Goal: Task Accomplishment & Management: Use online tool/utility

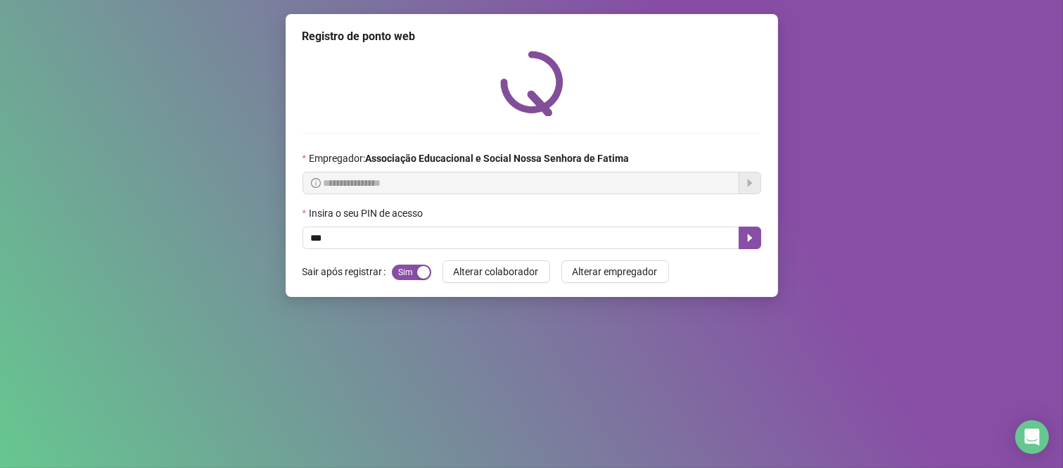
type input "***"
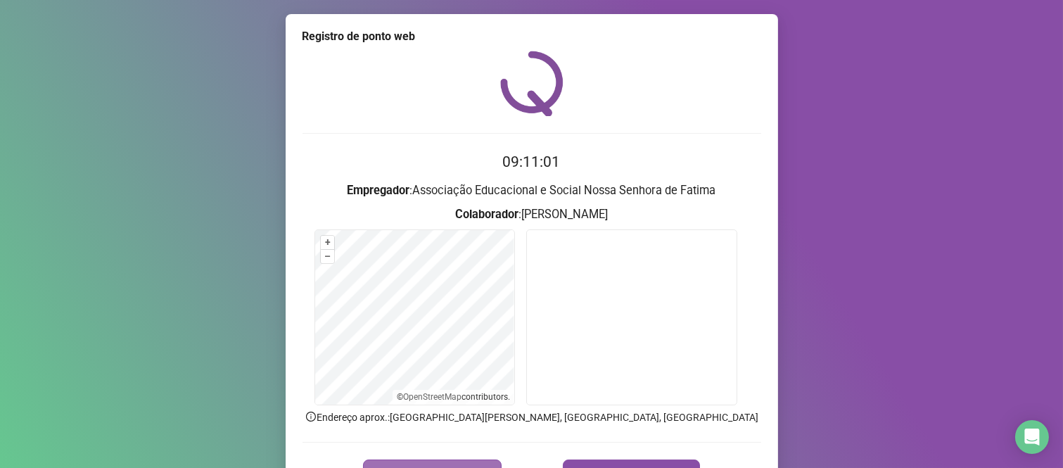
click at [457, 461] on button "REGISTRAR PONTO" at bounding box center [432, 473] width 139 height 28
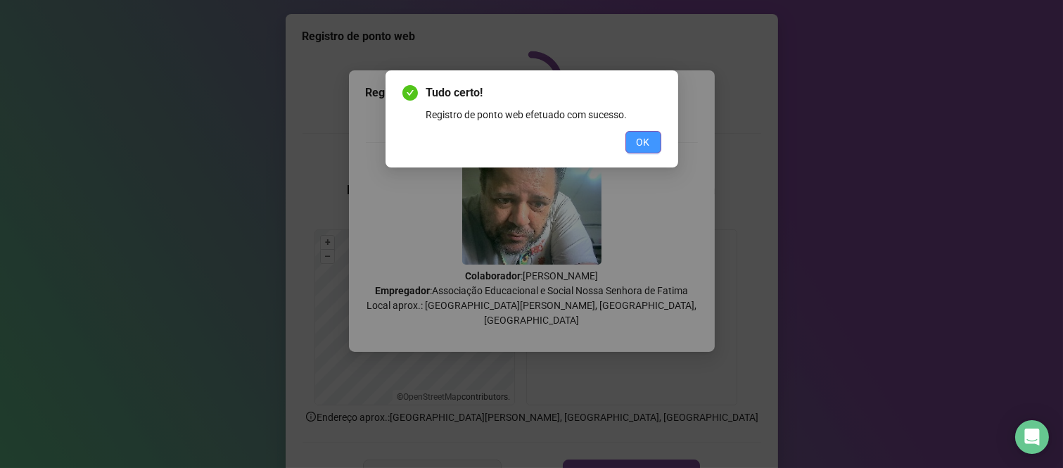
click at [648, 141] on span "OK" at bounding box center [643, 141] width 13 height 15
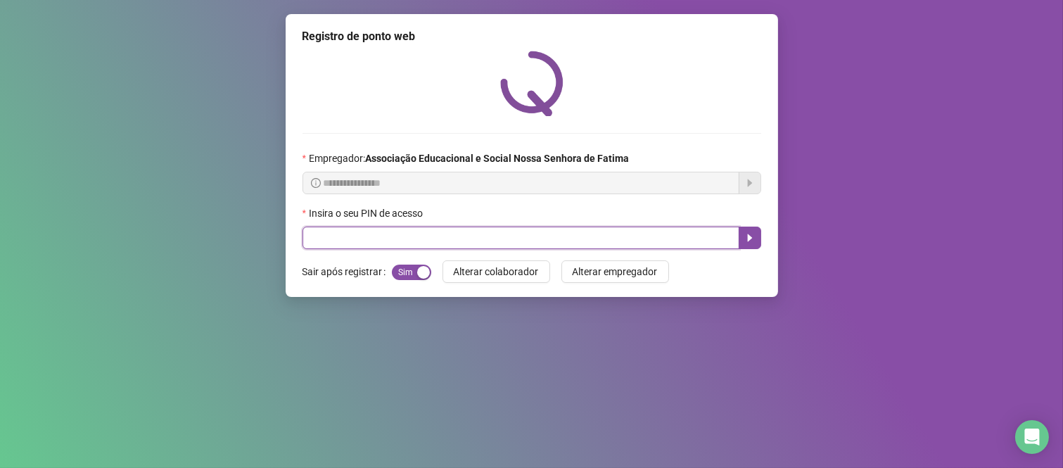
click at [607, 237] on input "text" at bounding box center [520, 237] width 437 height 23
type input "***"
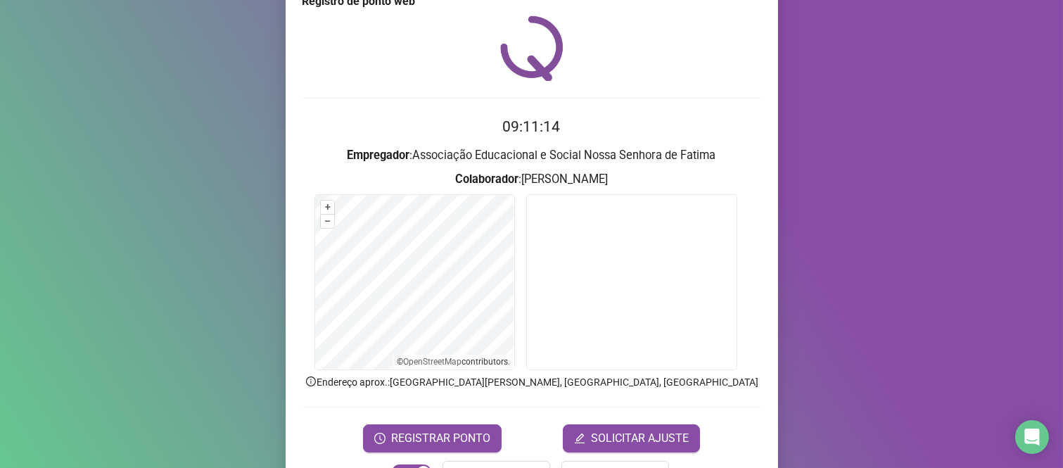
scroll to position [80, 0]
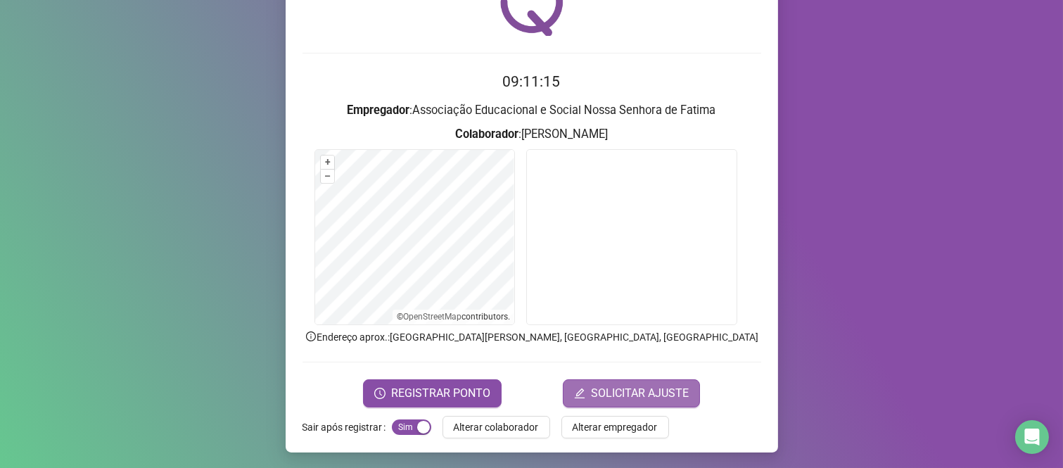
click at [612, 395] on span "SOLICITAR AJUSTE" at bounding box center [640, 393] width 98 height 17
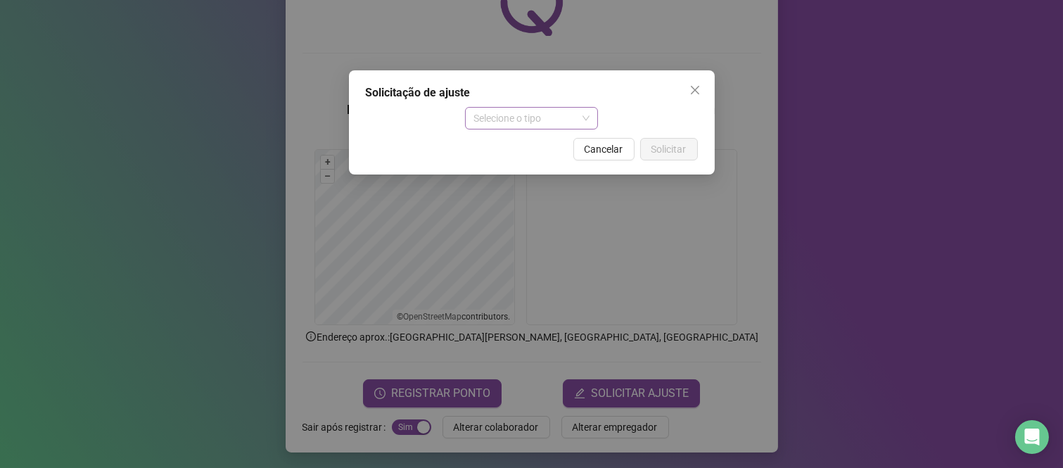
click at [543, 122] on span "Selecione o tipo" at bounding box center [531, 118] width 116 height 21
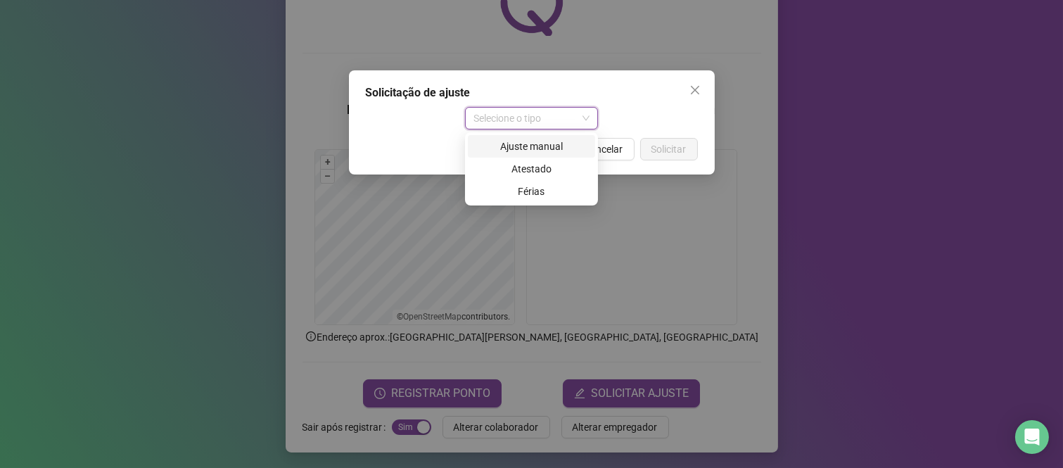
click at [550, 151] on div "Ajuste manual" at bounding box center [531, 146] width 110 height 15
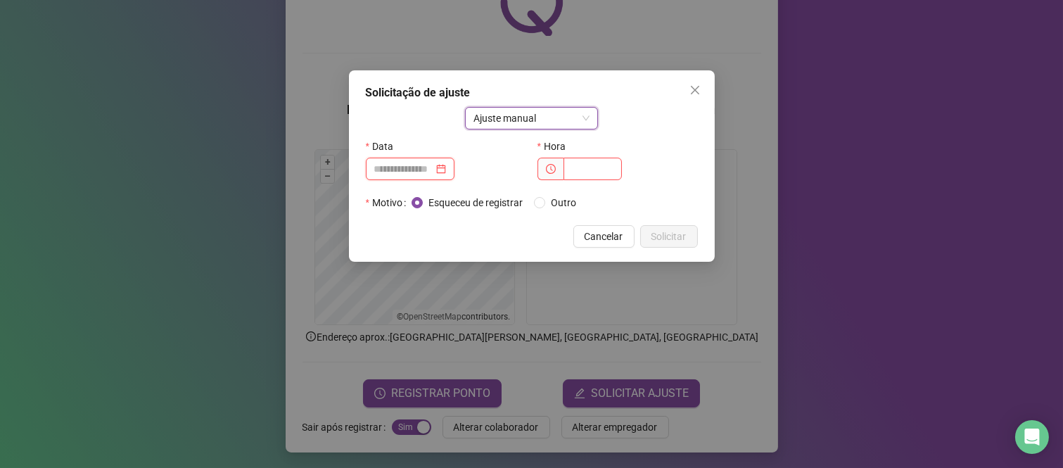
click at [433, 170] on input at bounding box center [403, 168] width 59 height 15
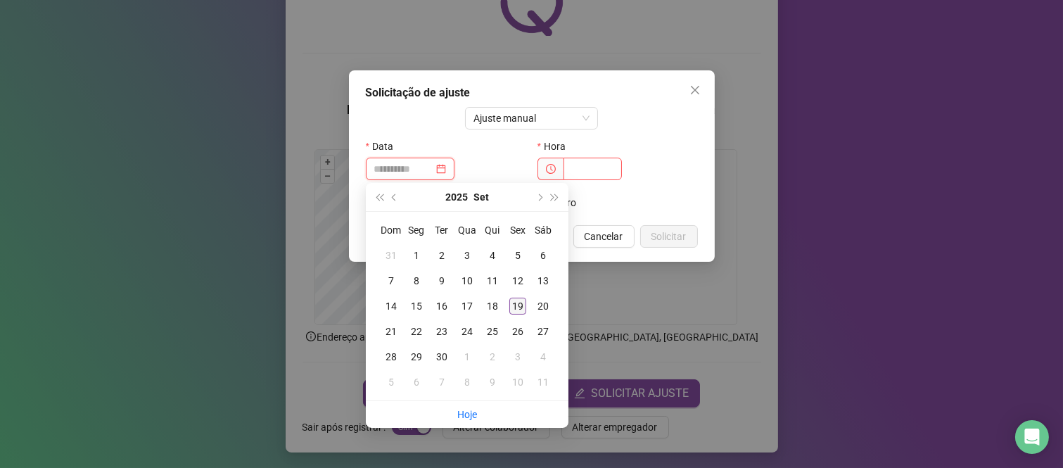
type input "**********"
click at [518, 305] on div "19" at bounding box center [517, 306] width 17 height 17
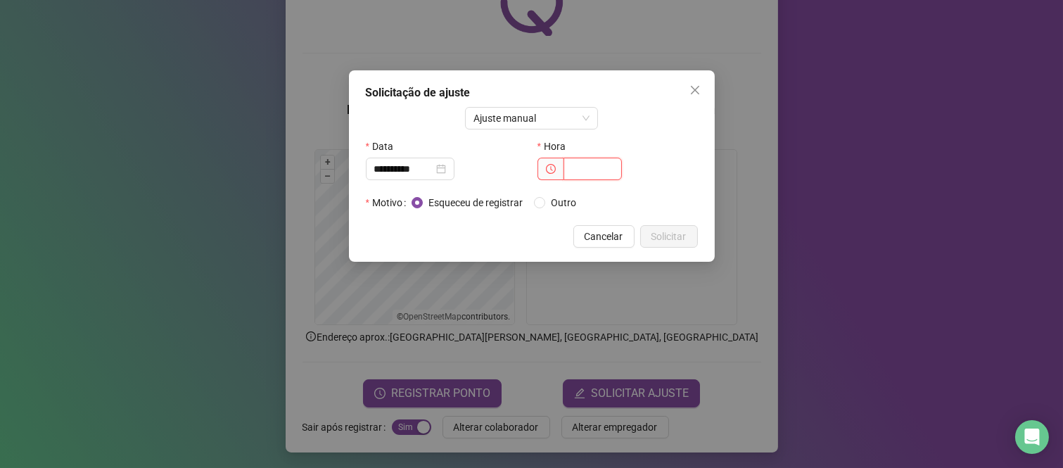
click at [591, 169] on input "text" at bounding box center [592, 169] width 58 height 23
type input "*****"
click at [679, 238] on span "Solicitar" at bounding box center [668, 236] width 35 height 15
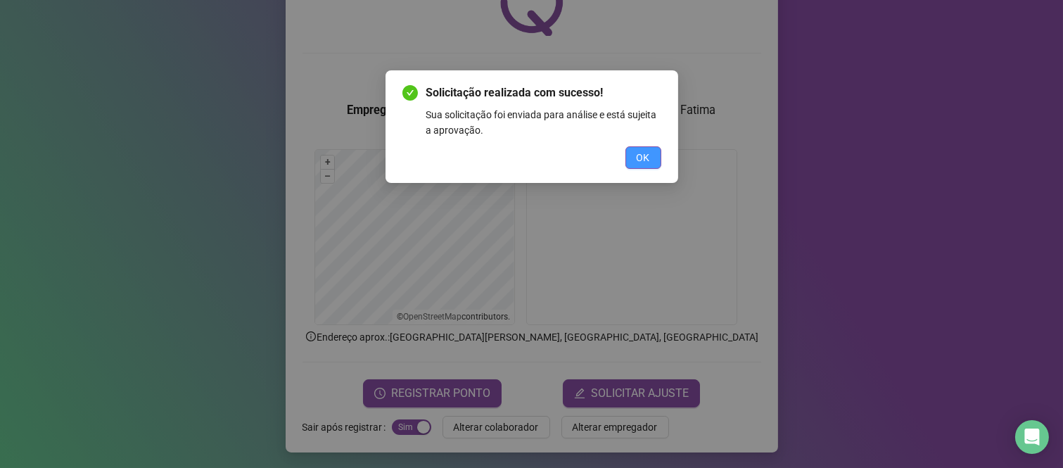
click at [641, 164] on span "OK" at bounding box center [643, 157] width 13 height 15
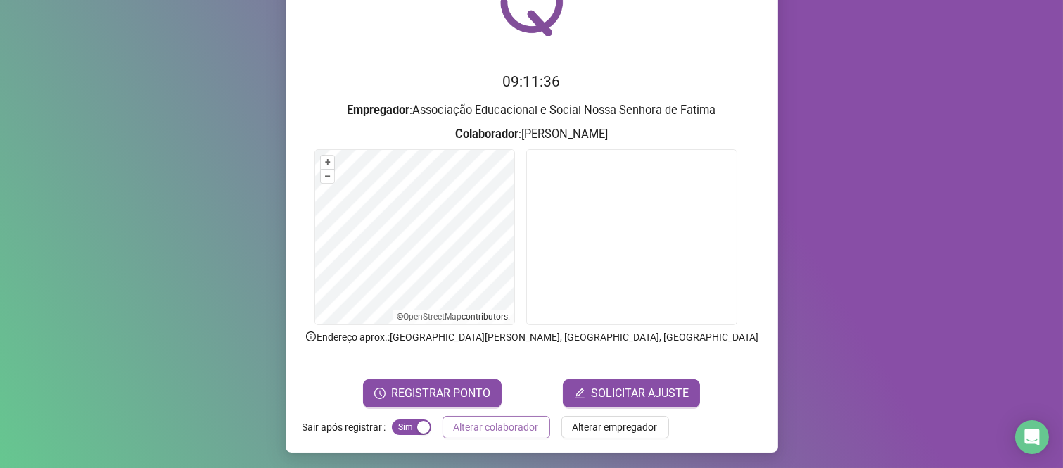
click at [487, 419] on span "Alterar colaborador" at bounding box center [496, 426] width 85 height 15
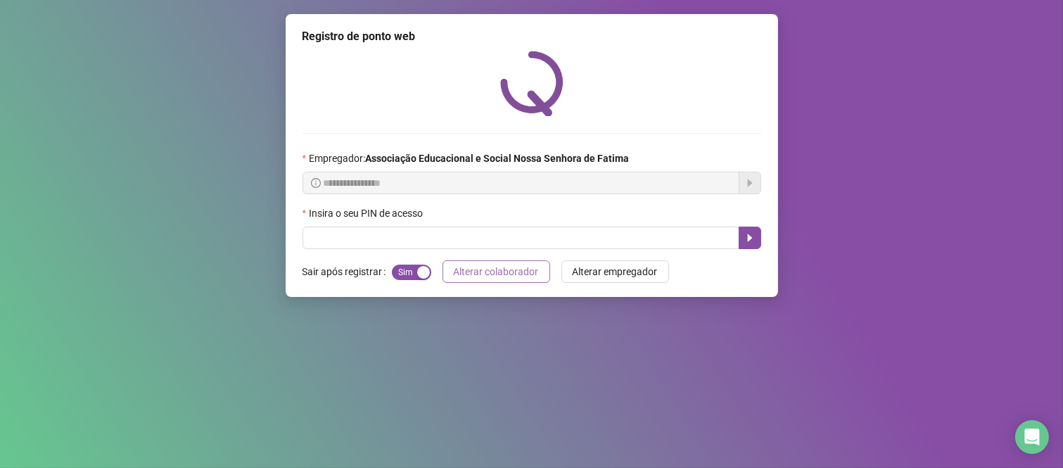
scroll to position [0, 0]
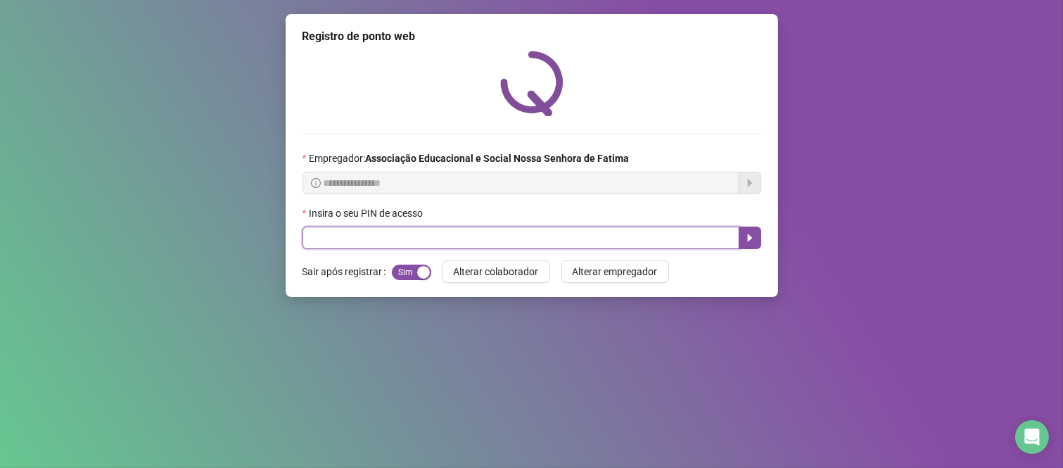
click at [508, 233] on input "text" at bounding box center [520, 237] width 437 height 23
click at [535, 243] on input "text" at bounding box center [520, 237] width 437 height 23
type input "***"
click at [748, 241] on icon "caret-right" at bounding box center [749, 238] width 5 height 8
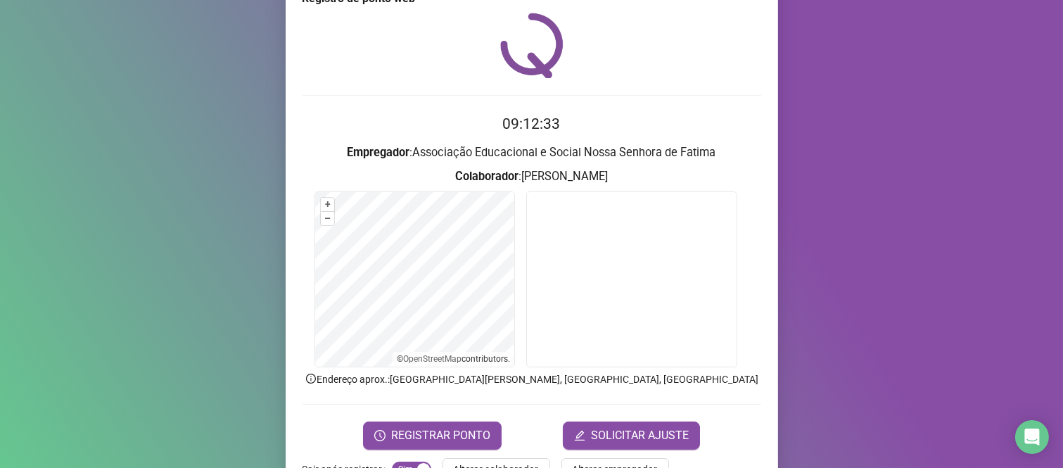
scroll to position [80, 0]
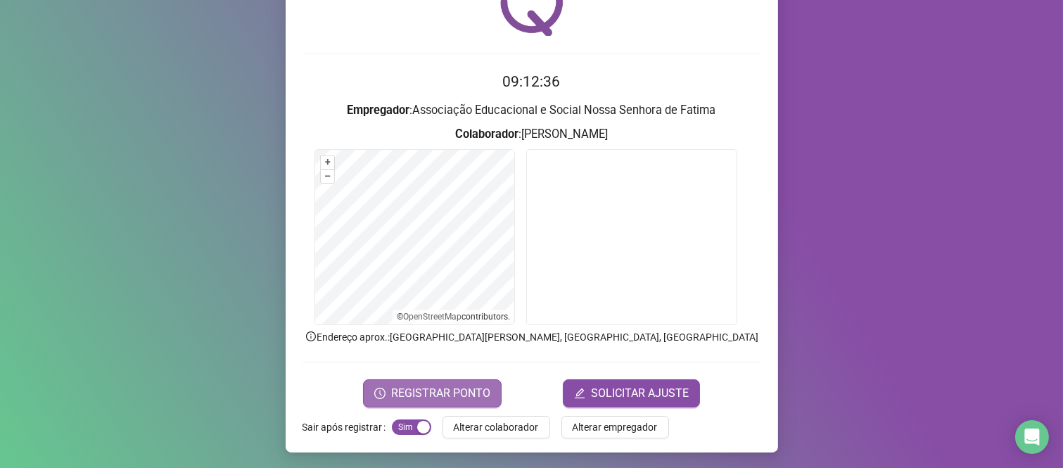
click at [406, 388] on span "REGISTRAR PONTO" at bounding box center [440, 393] width 99 height 17
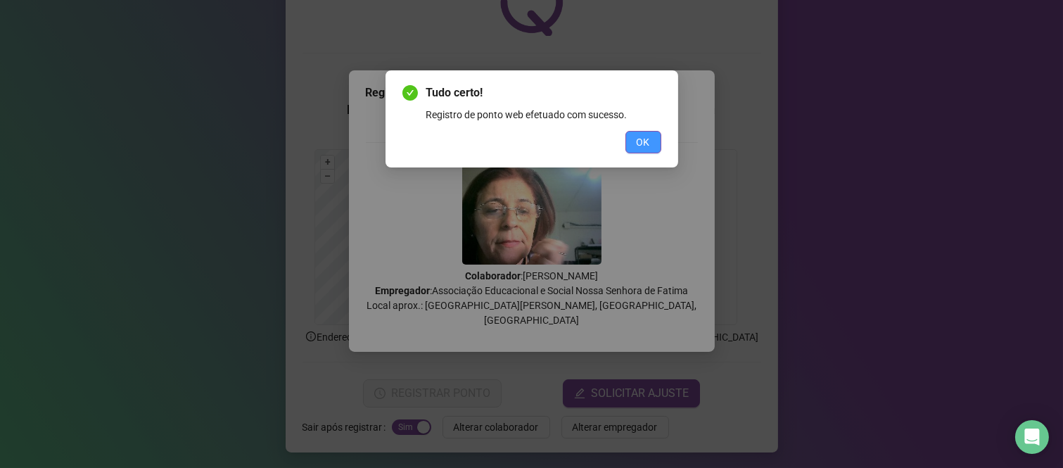
click at [651, 143] on button "OK" at bounding box center [643, 142] width 36 height 23
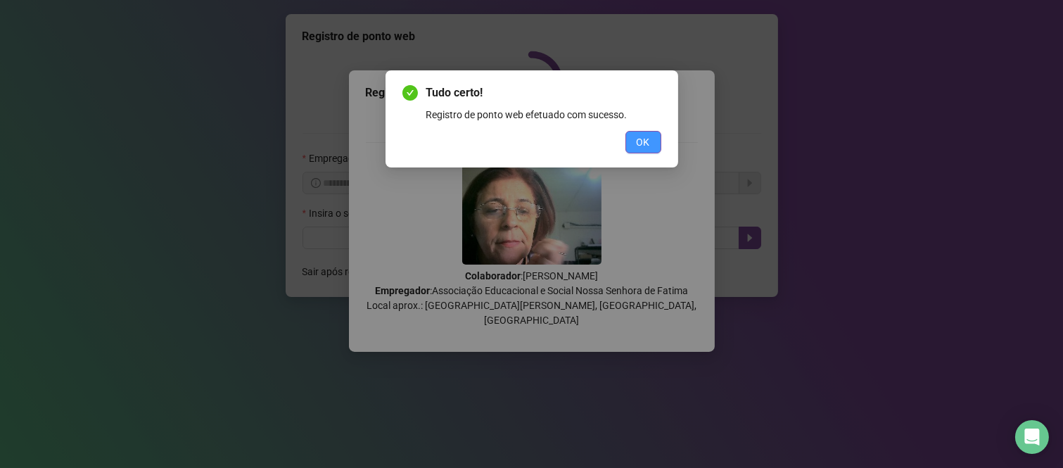
scroll to position [0, 0]
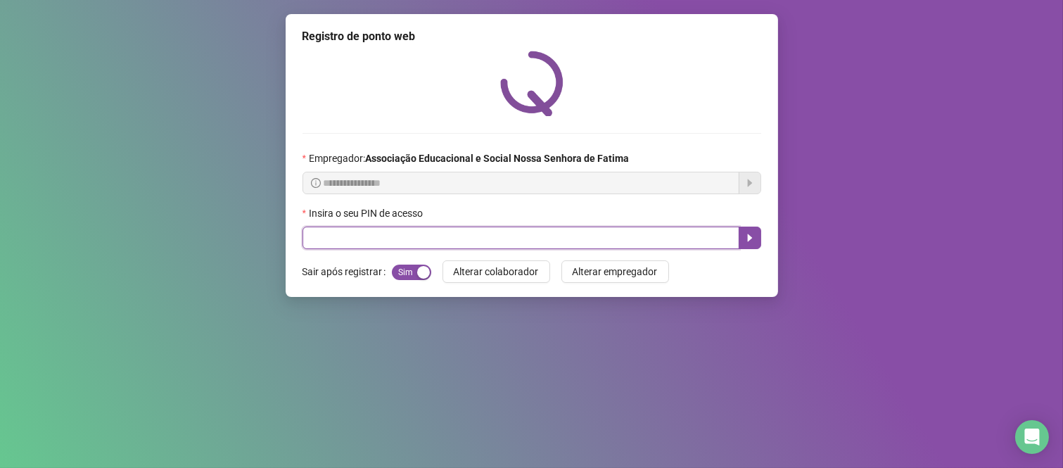
click at [445, 239] on input "text" at bounding box center [520, 237] width 437 height 23
type input "***"
click at [744, 242] on icon "caret-right" at bounding box center [749, 237] width 11 height 11
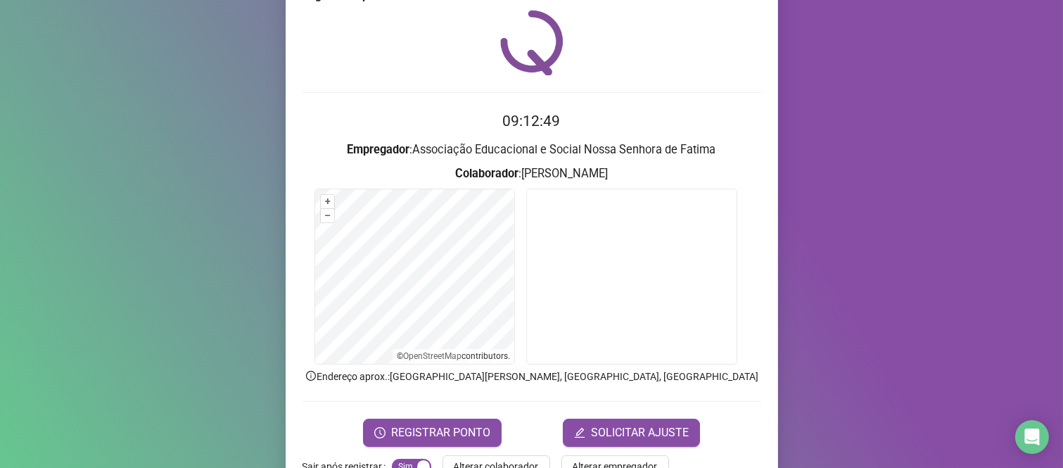
scroll to position [80, 0]
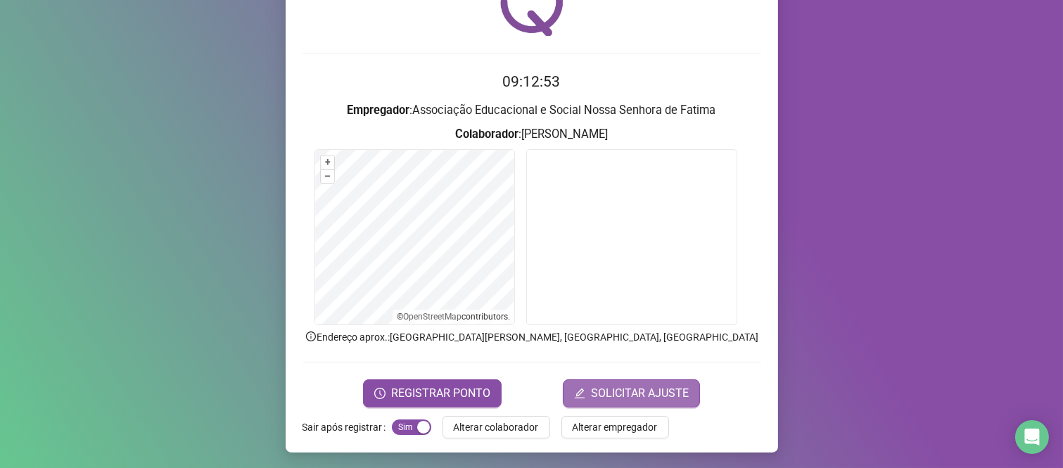
click at [614, 387] on span "SOLICITAR AJUSTE" at bounding box center [640, 393] width 98 height 17
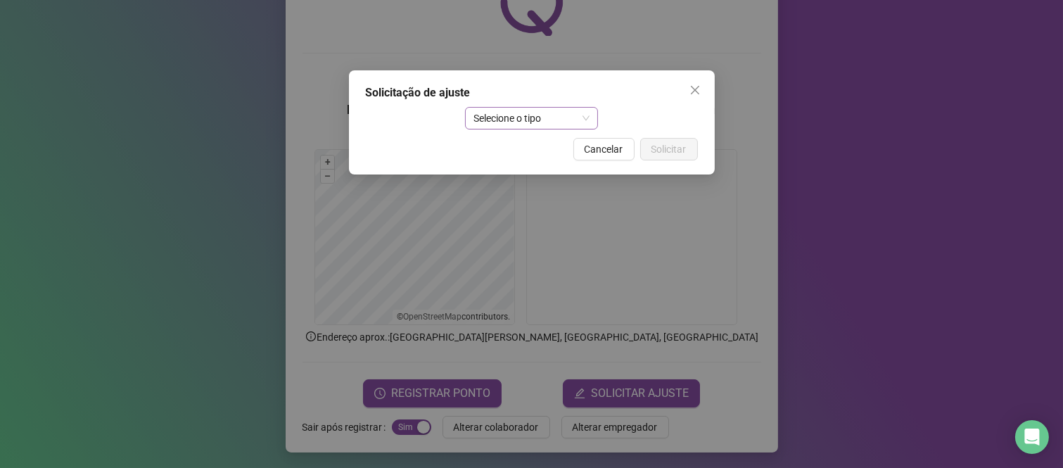
click at [591, 120] on div "Selecione o tipo" at bounding box center [531, 118] width 133 height 23
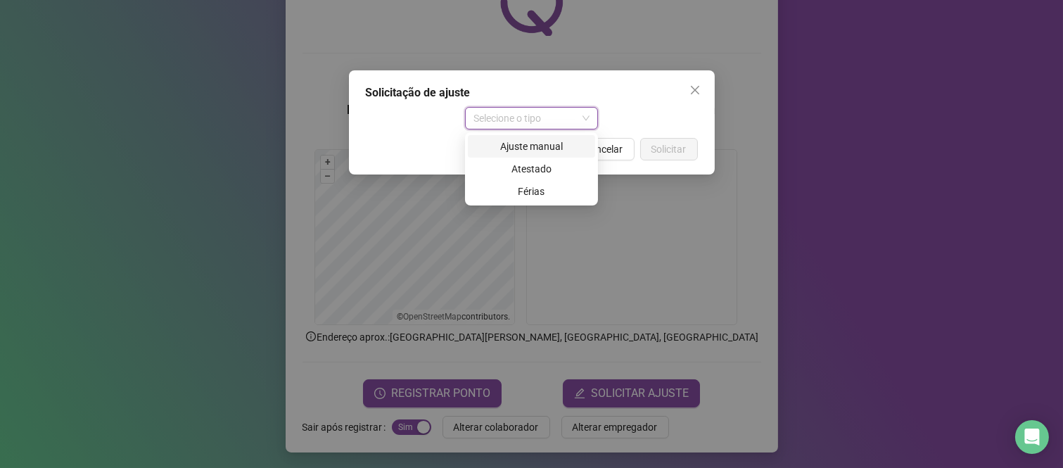
click at [556, 142] on div "Ajuste manual" at bounding box center [531, 146] width 110 height 15
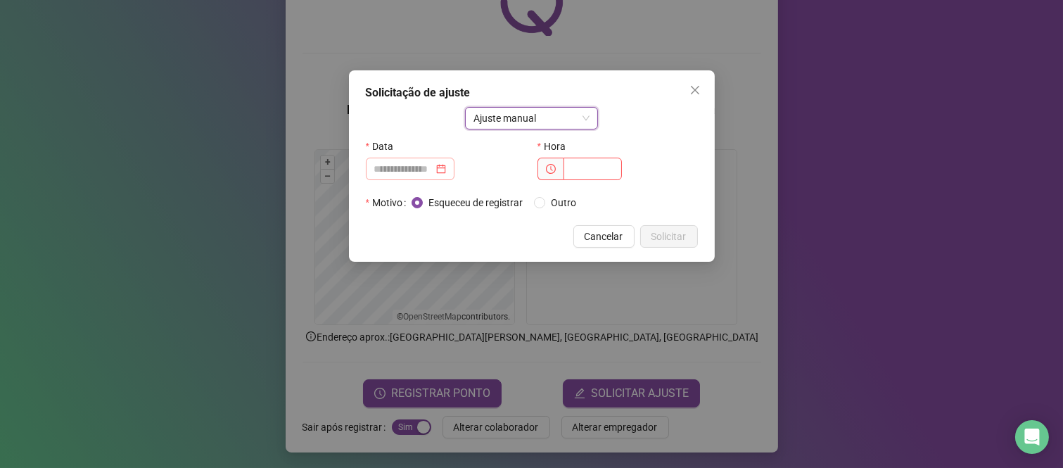
click at [446, 169] on div at bounding box center [410, 168] width 72 height 15
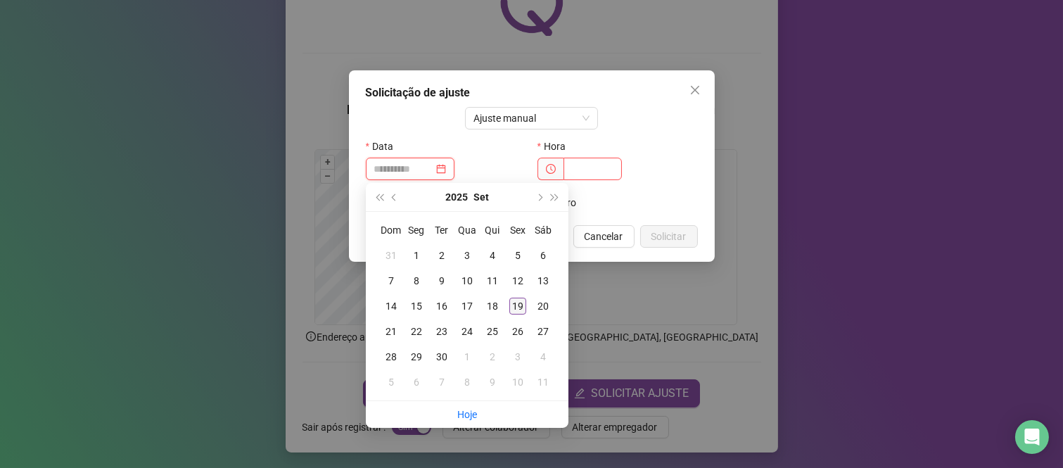
type input "**********"
click at [520, 305] on div "19" at bounding box center [517, 306] width 17 height 17
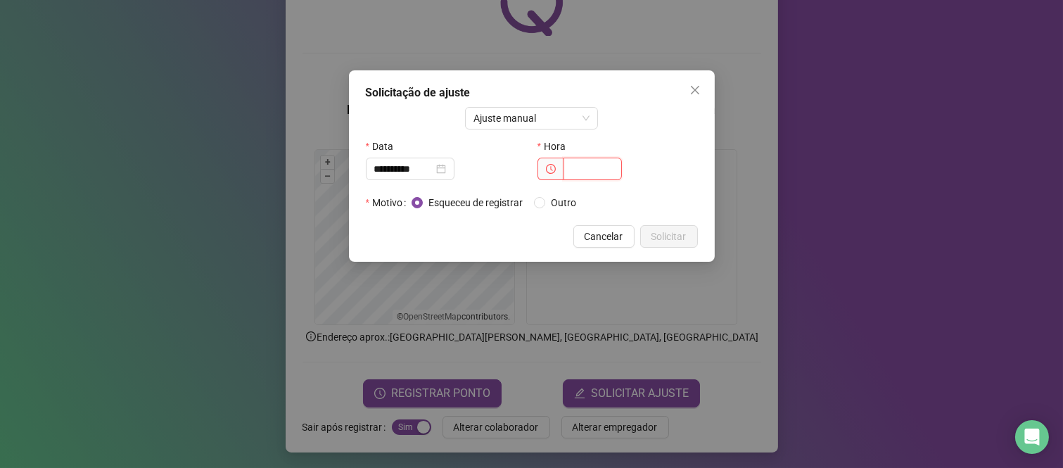
click at [615, 167] on input "text" at bounding box center [592, 169] width 58 height 23
type input "*****"
click at [667, 231] on span "Solicitar" at bounding box center [668, 236] width 35 height 15
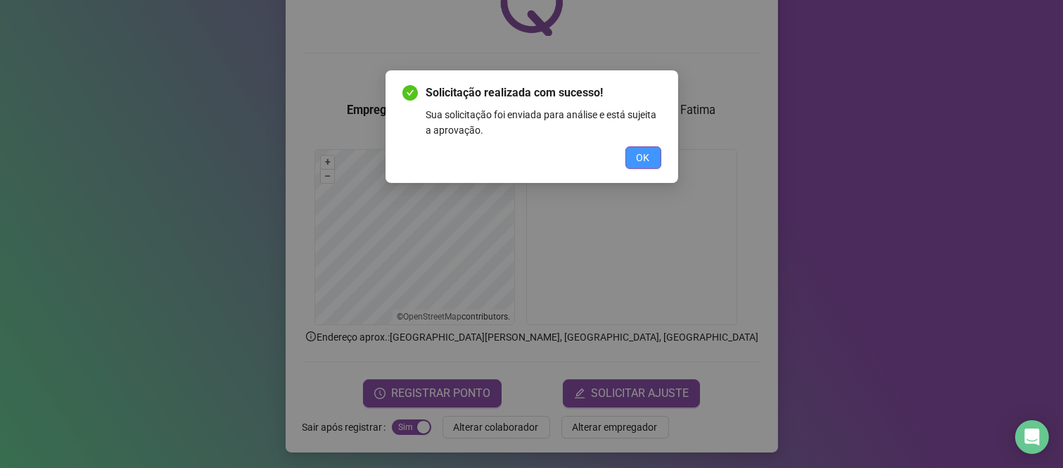
click at [641, 160] on span "OK" at bounding box center [643, 157] width 13 height 15
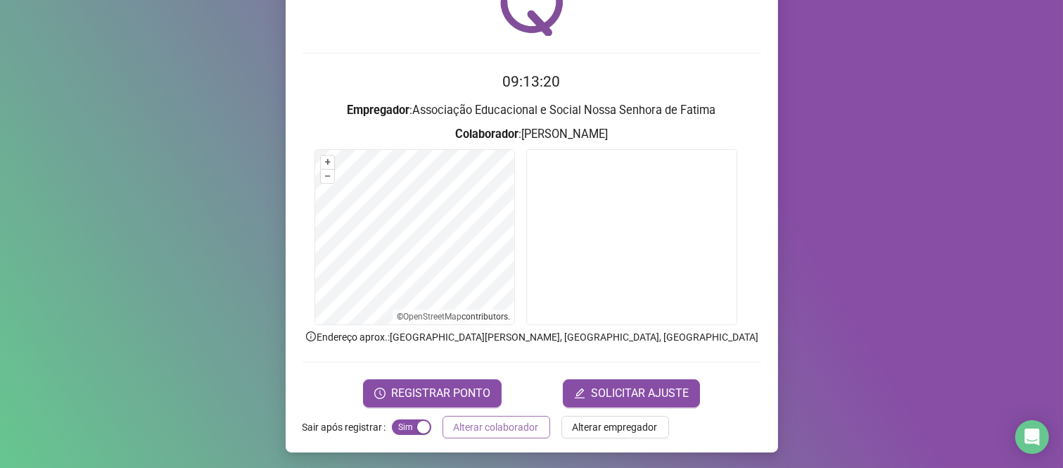
click at [457, 425] on span "Alterar colaborador" at bounding box center [496, 426] width 85 height 15
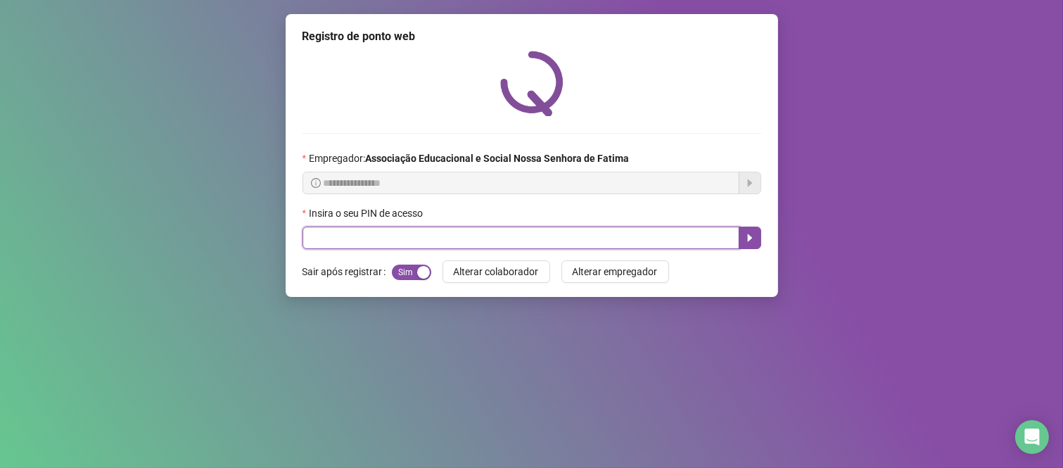
click at [615, 234] on input "text" at bounding box center [520, 237] width 437 height 23
type input "****"
click at [754, 243] on icon "caret-right" at bounding box center [749, 237] width 11 height 11
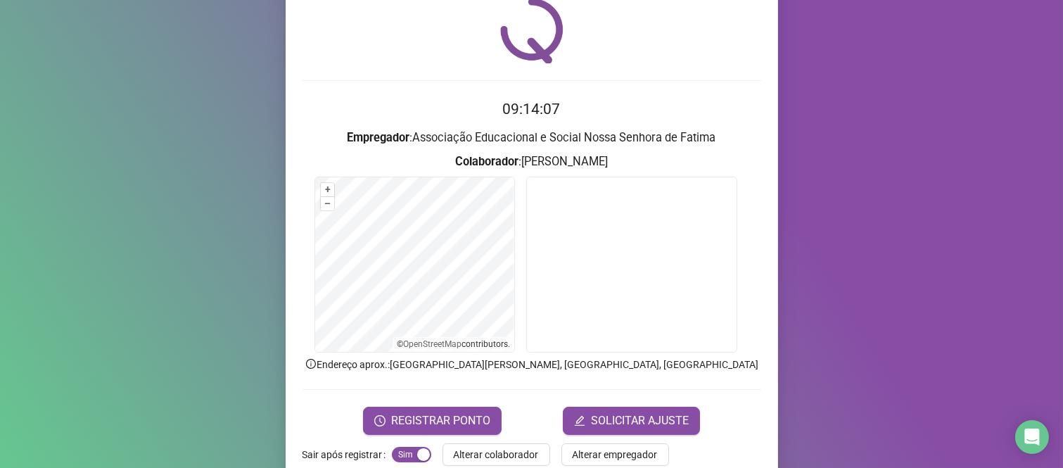
scroll to position [80, 0]
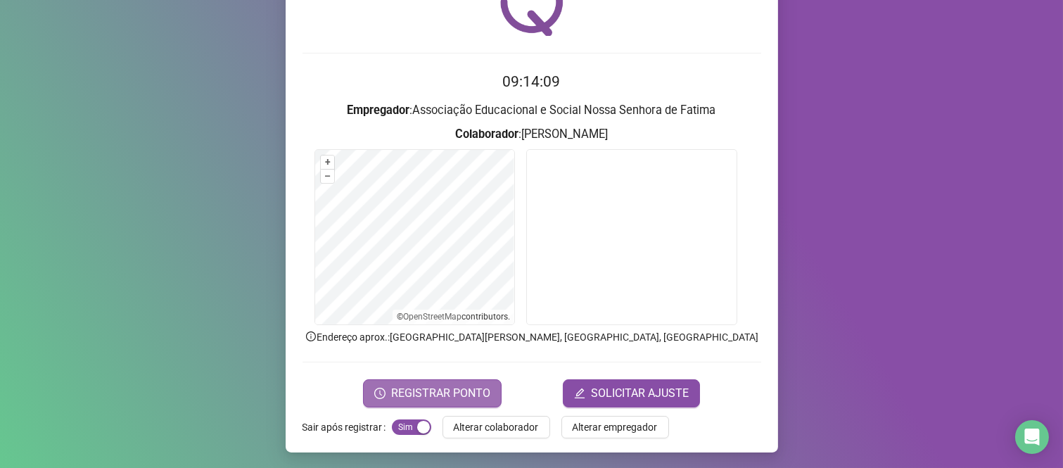
click at [468, 392] on span "REGISTRAR PONTO" at bounding box center [440, 393] width 99 height 17
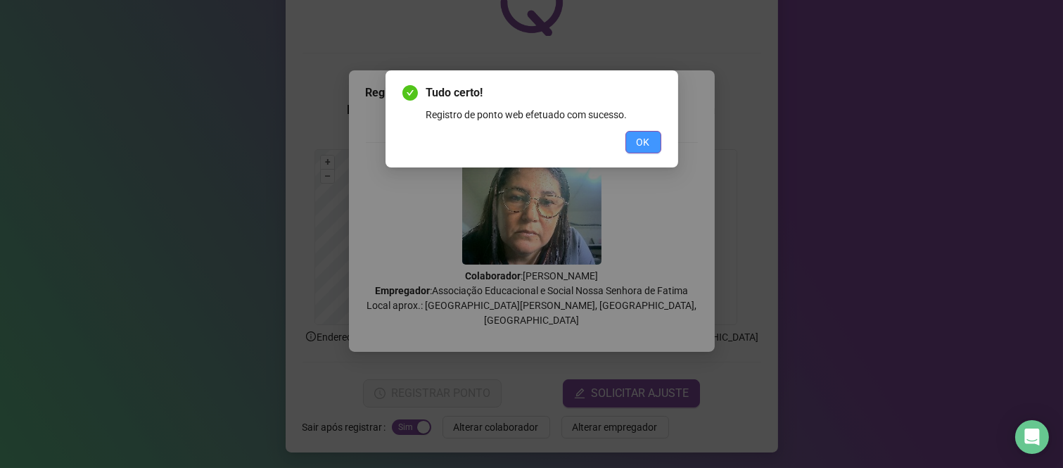
click at [657, 143] on button "OK" at bounding box center [643, 142] width 36 height 23
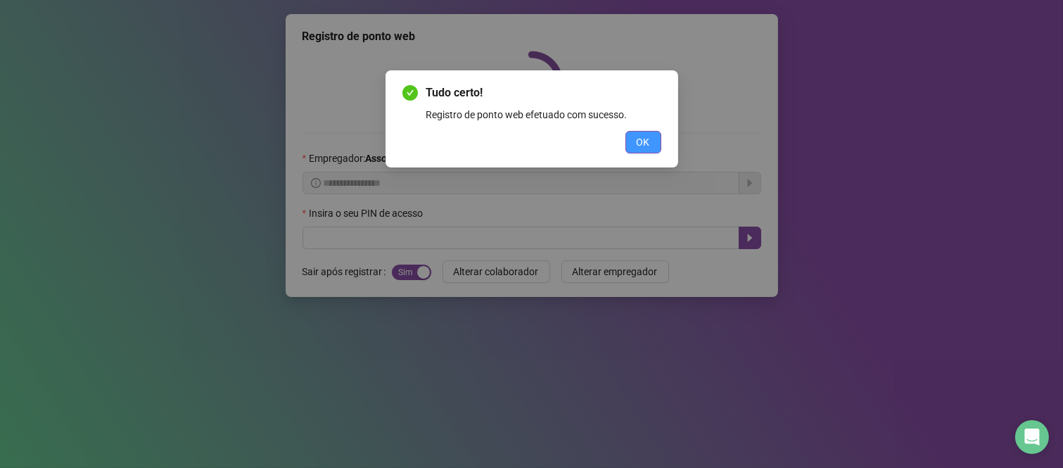
scroll to position [0, 0]
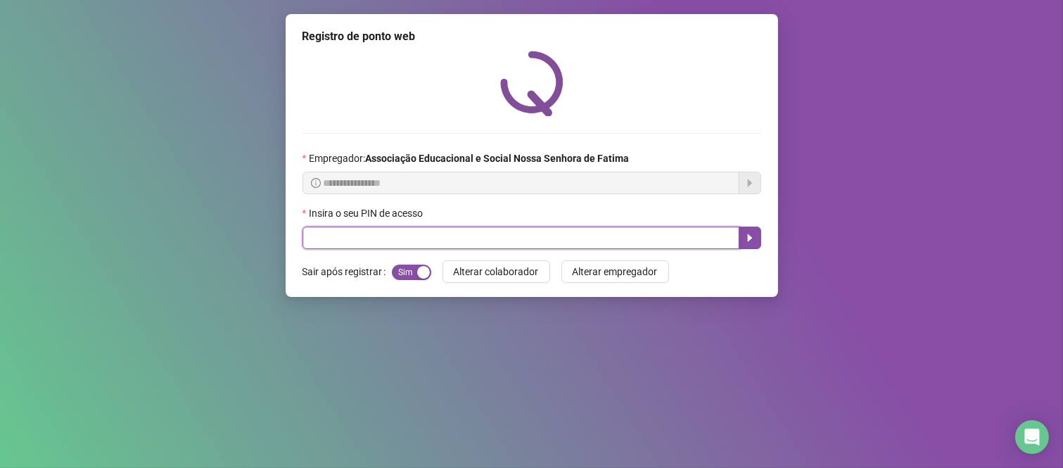
click at [563, 230] on input "text" at bounding box center [520, 237] width 437 height 23
type input "****"
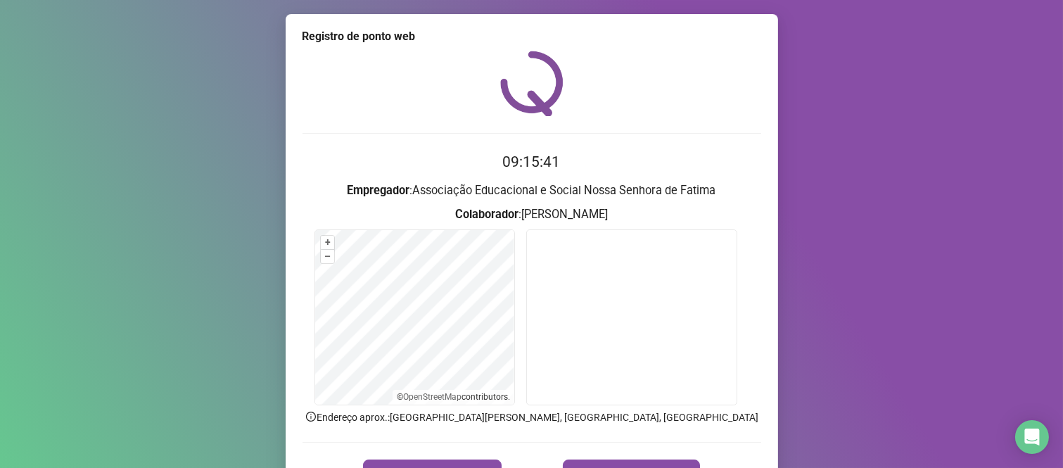
scroll to position [80, 0]
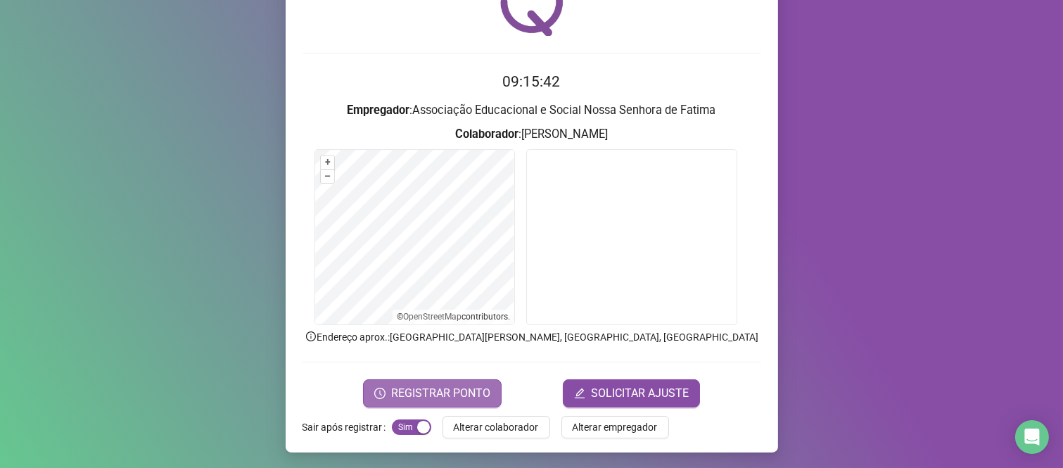
click at [390, 381] on button "REGISTRAR PONTO" at bounding box center [432, 393] width 139 height 28
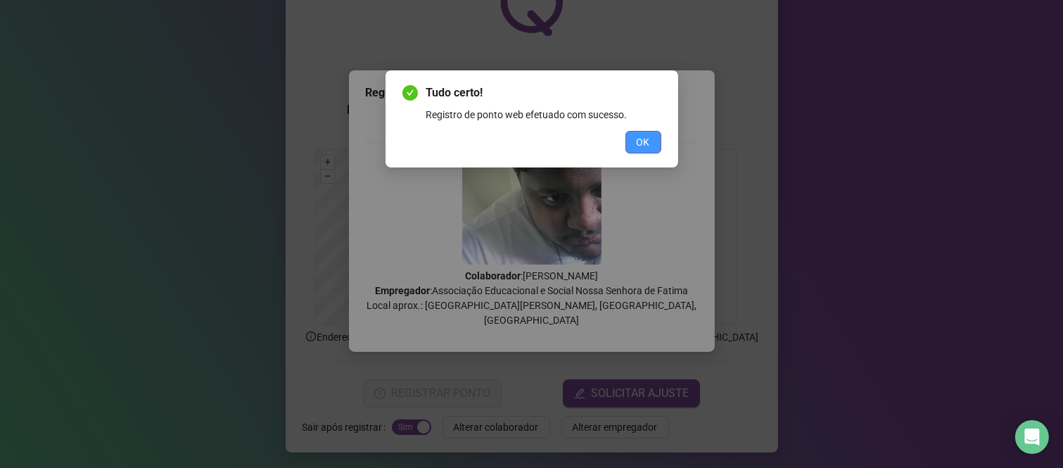
click at [651, 139] on button "OK" at bounding box center [643, 142] width 36 height 23
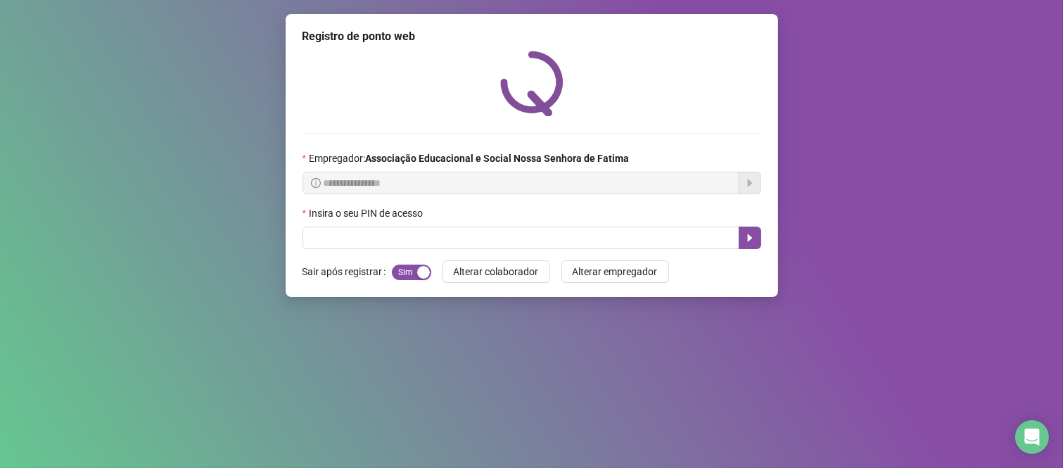
scroll to position [0, 0]
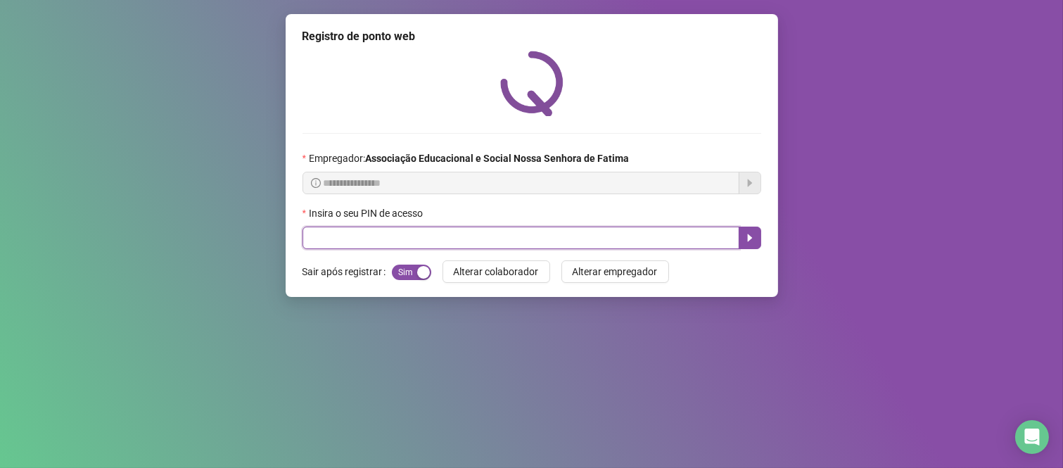
click at [462, 240] on input "text" at bounding box center [520, 237] width 437 height 23
type input "****"
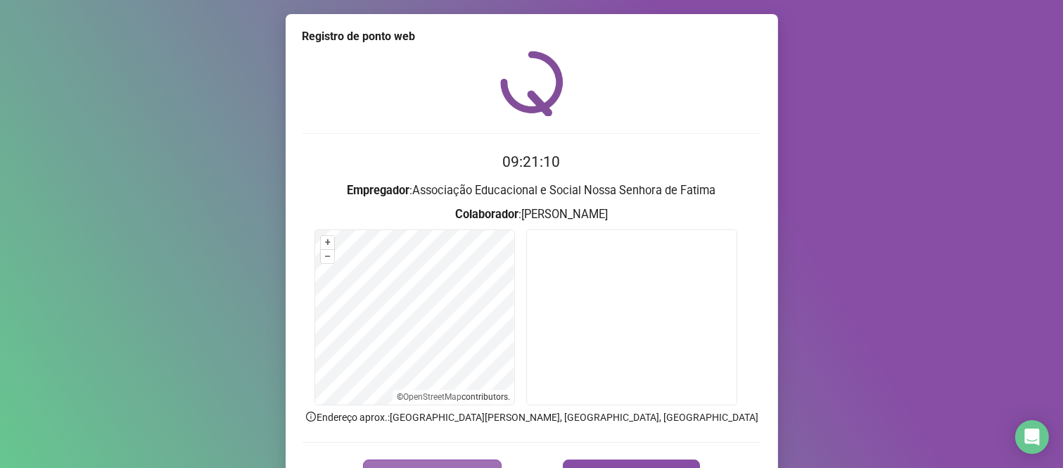
click at [409, 465] on span "REGISTRAR PONTO" at bounding box center [440, 473] width 99 height 17
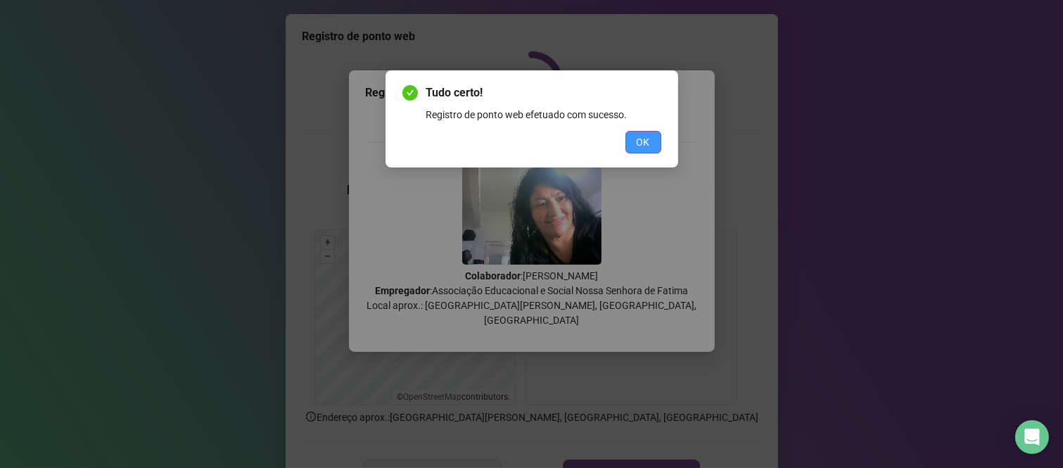
click at [643, 148] on span "OK" at bounding box center [643, 141] width 13 height 15
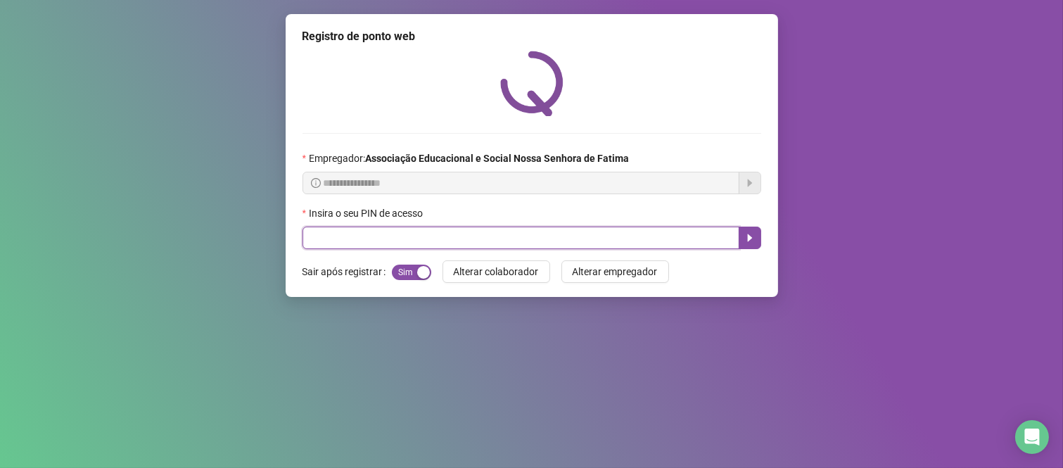
click at [384, 236] on input "text" at bounding box center [520, 237] width 437 height 23
type input "****"
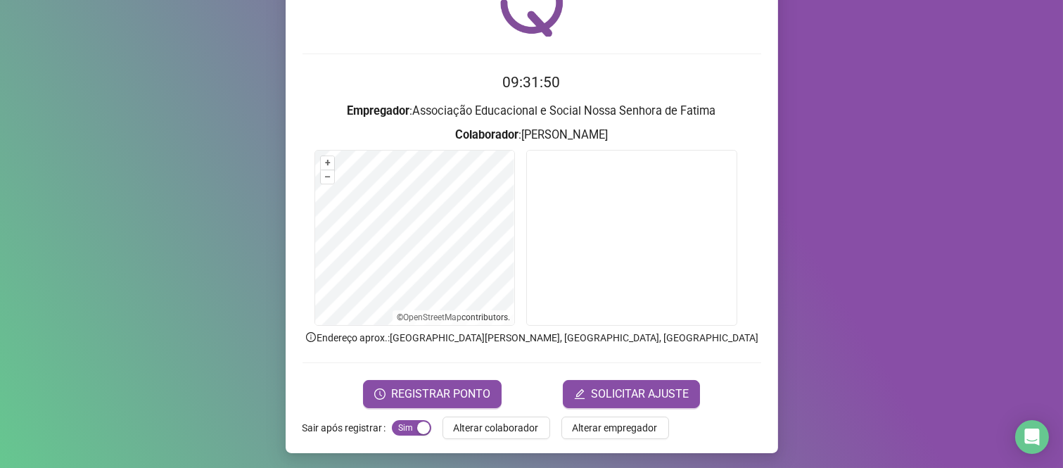
scroll to position [80, 0]
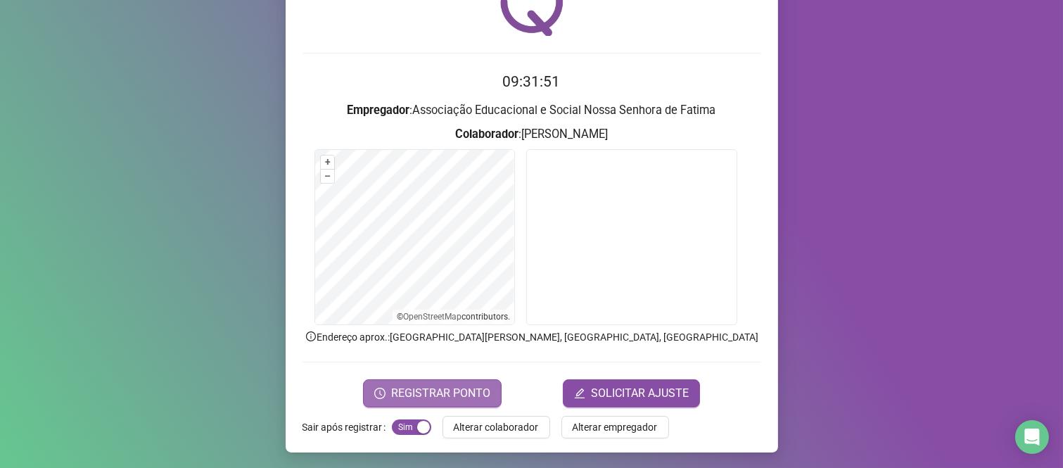
click at [468, 396] on span "REGISTRAR PONTO" at bounding box center [440, 393] width 99 height 17
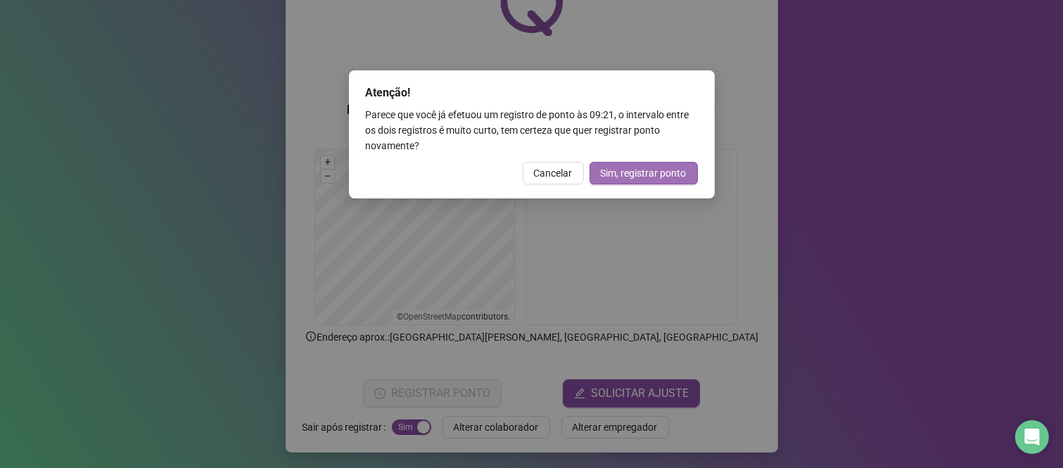
click at [606, 178] on span "Sim, registrar ponto" at bounding box center [644, 172] width 86 height 15
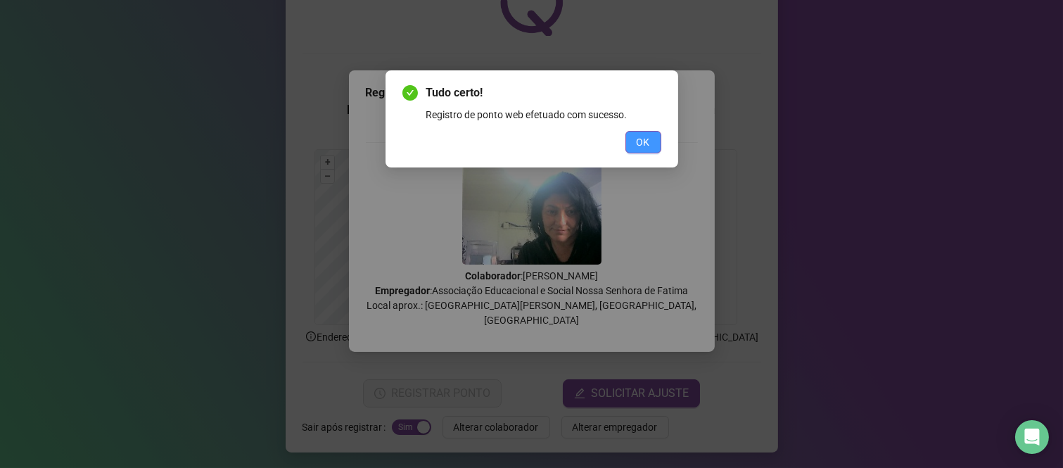
click at [639, 138] on span "OK" at bounding box center [643, 141] width 13 height 15
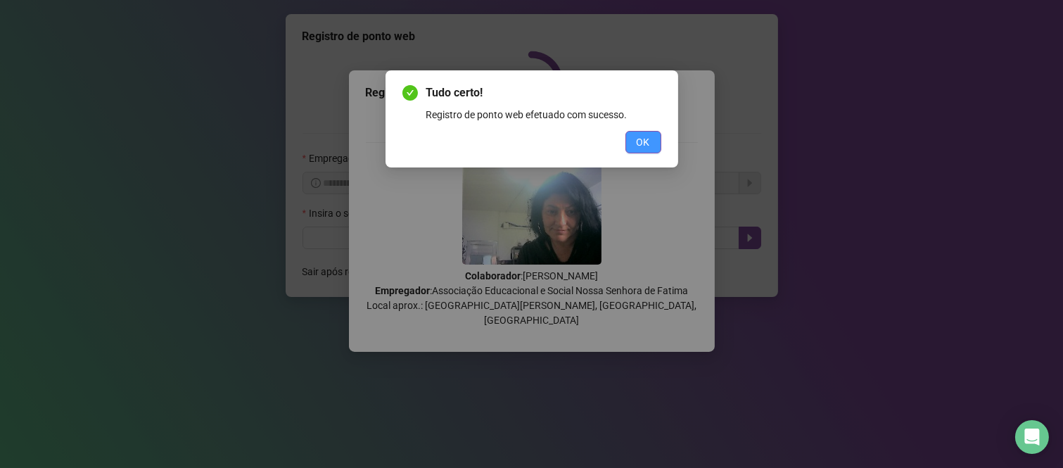
scroll to position [0, 0]
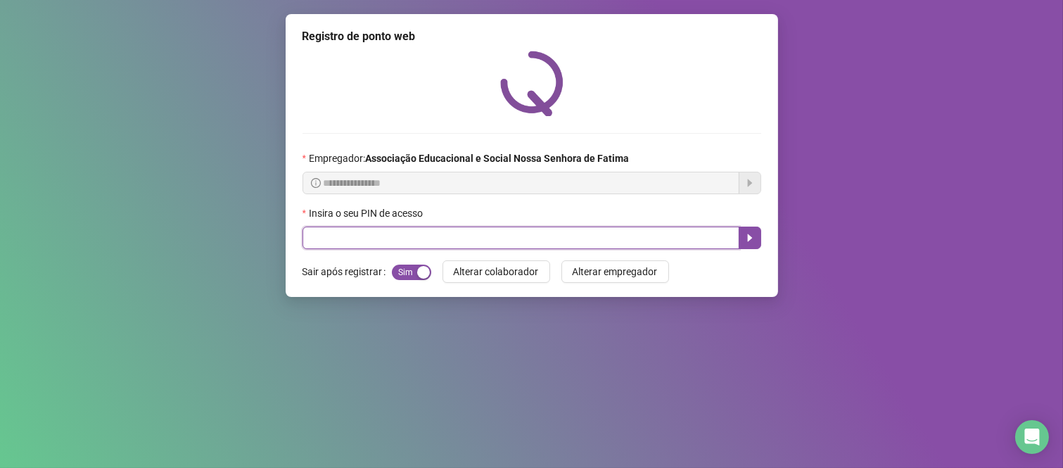
click at [380, 239] on input "text" at bounding box center [520, 237] width 437 height 23
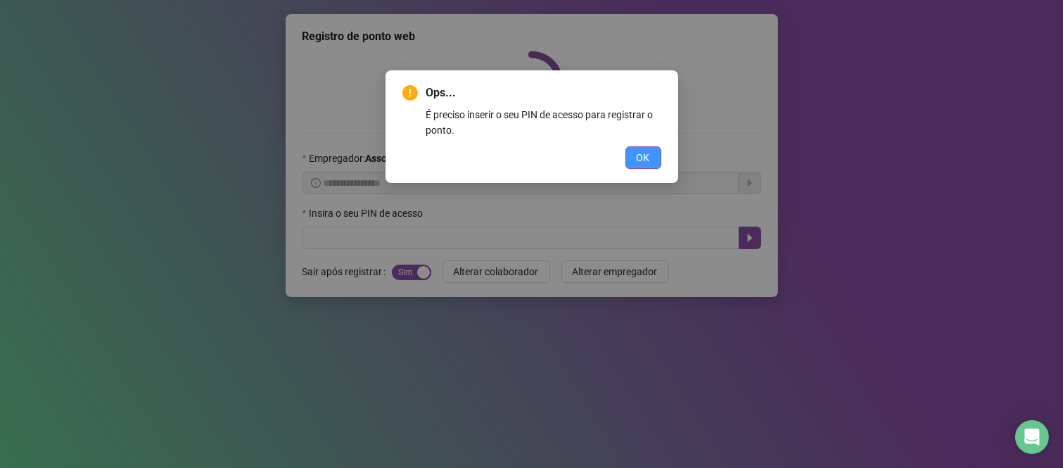
click at [651, 163] on button "OK" at bounding box center [643, 157] width 36 height 23
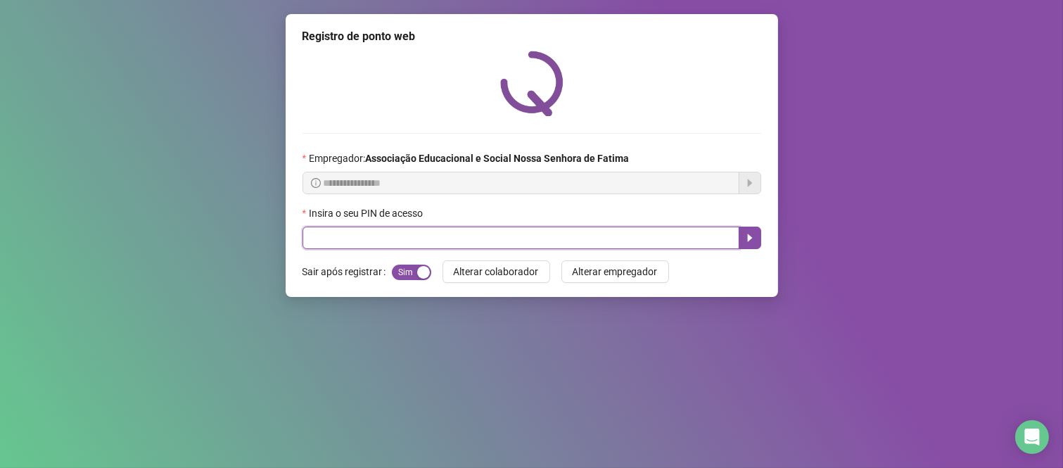
click at [516, 237] on input "text" at bounding box center [520, 237] width 437 height 23
type input "***"
click at [755, 240] on button "button" at bounding box center [749, 237] width 23 height 23
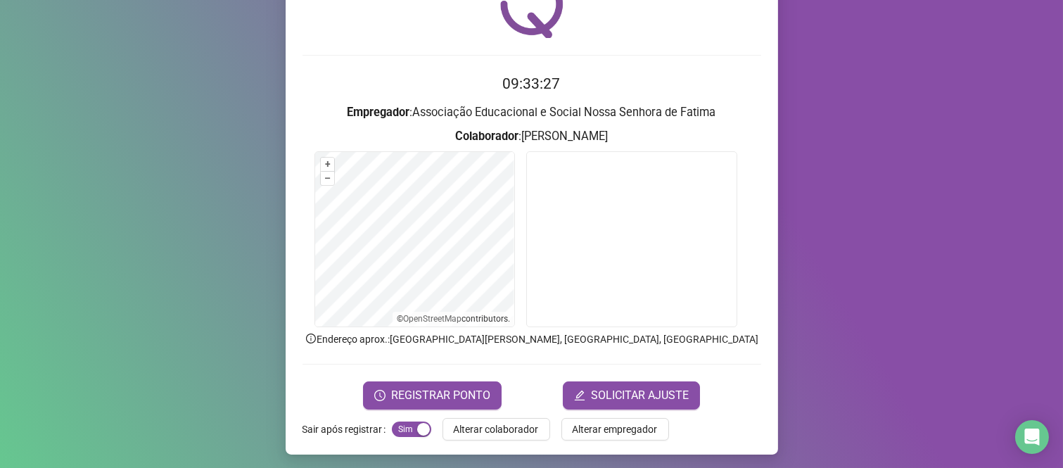
scroll to position [80, 0]
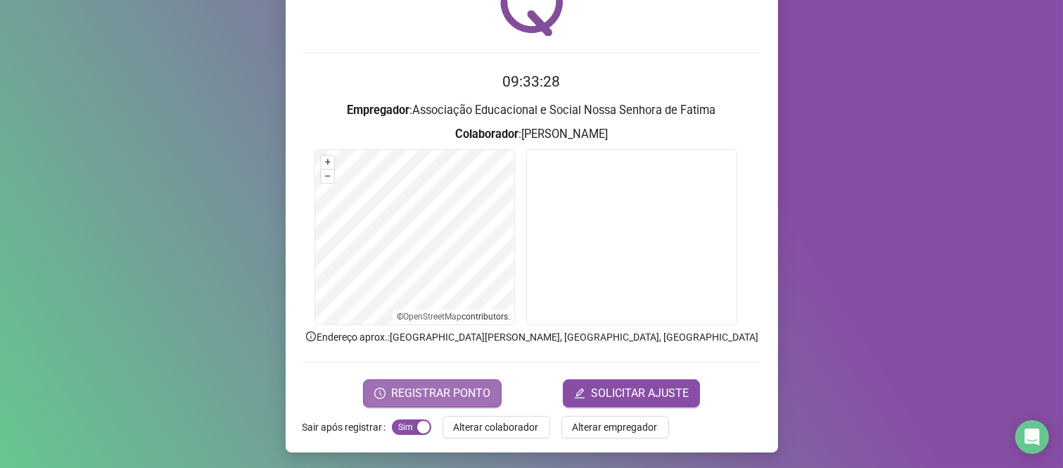
click at [467, 387] on span "REGISTRAR PONTO" at bounding box center [440, 393] width 99 height 17
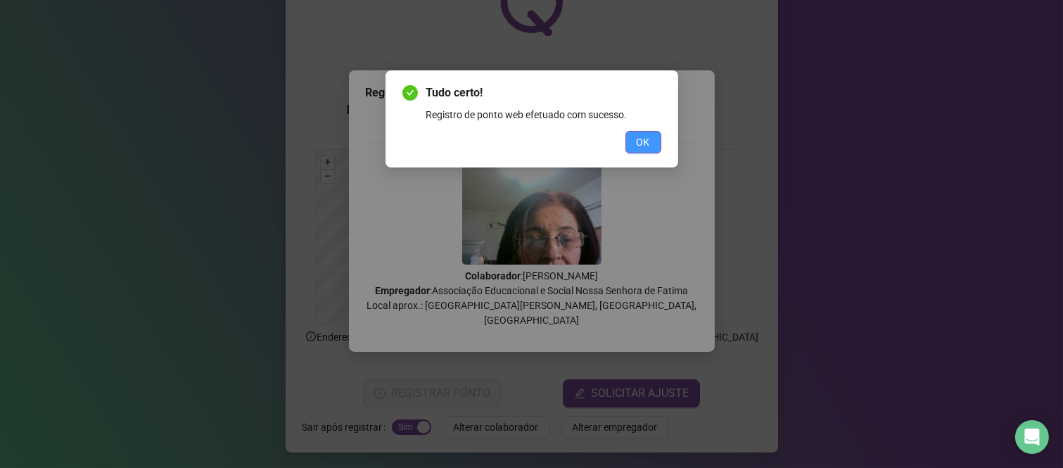
click at [637, 146] on span "OK" at bounding box center [643, 141] width 13 height 15
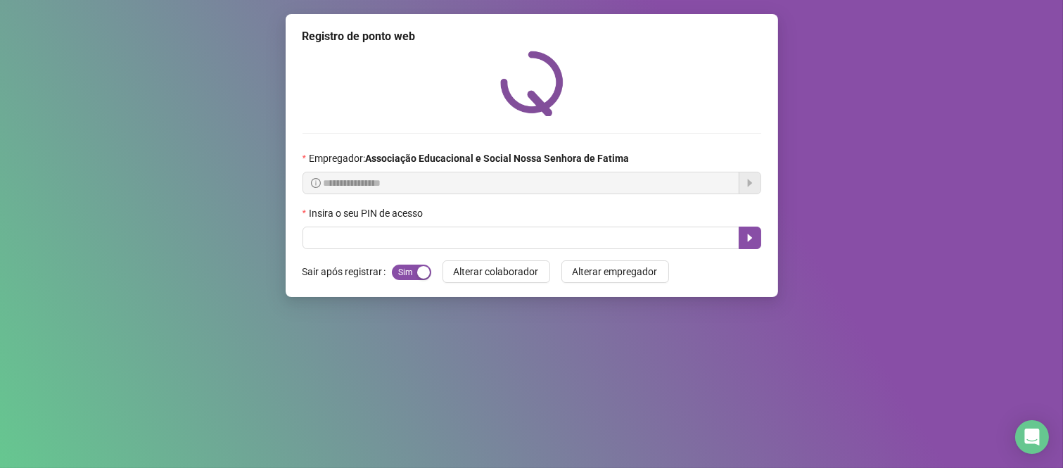
scroll to position [0, 0]
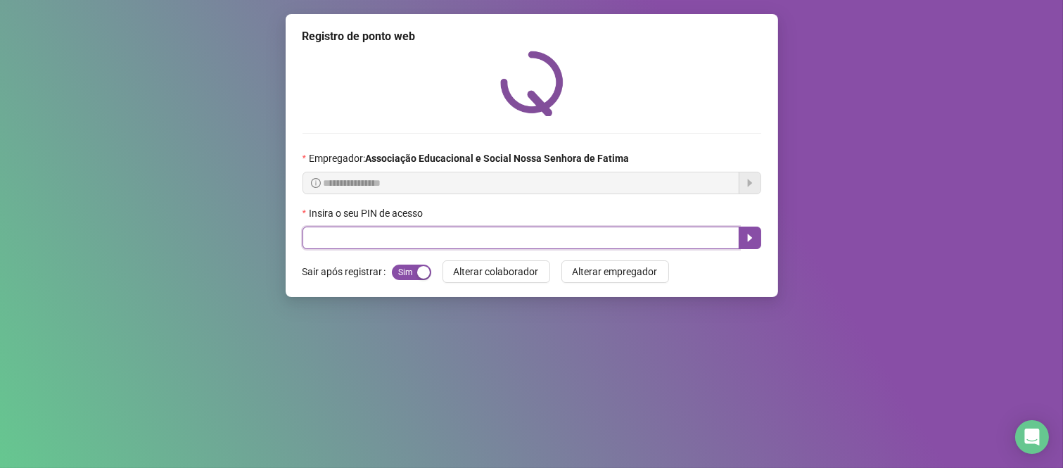
click at [359, 237] on input "text" at bounding box center [520, 237] width 437 height 23
type input "***"
click at [746, 241] on icon "caret-right" at bounding box center [749, 237] width 11 height 11
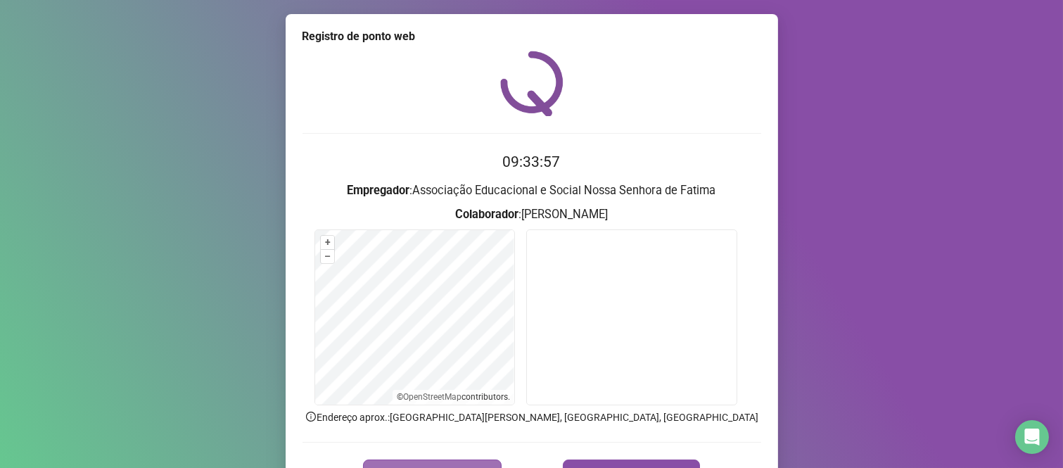
click at [462, 461] on button "REGISTRAR PONTO" at bounding box center [432, 473] width 139 height 28
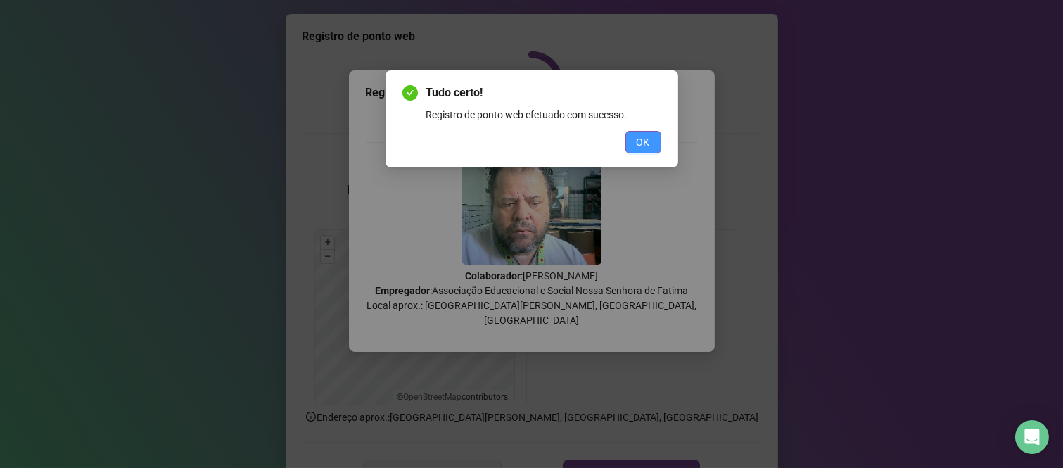
click at [637, 139] on span "OK" at bounding box center [643, 141] width 13 height 15
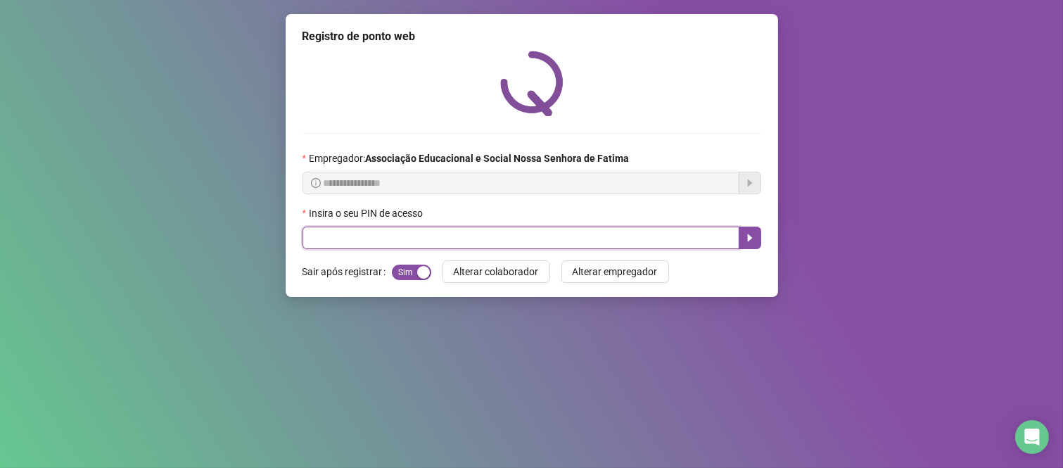
click at [520, 245] on input "text" at bounding box center [520, 237] width 437 height 23
type input "***"
click at [754, 239] on icon "caret-right" at bounding box center [749, 237] width 11 height 11
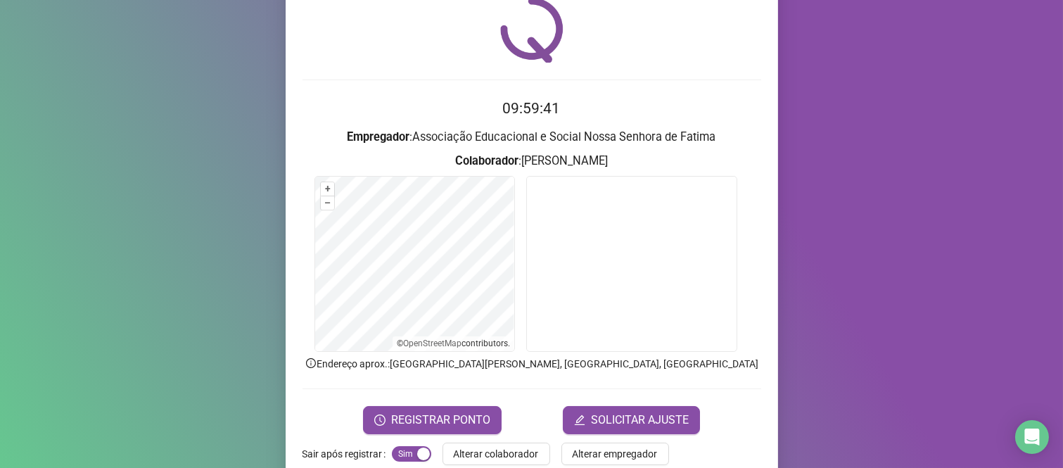
scroll to position [80, 0]
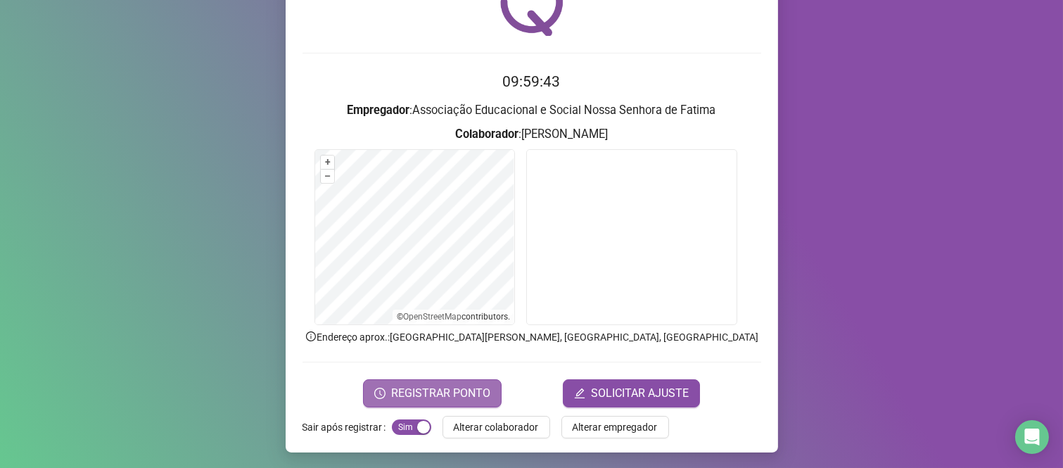
click at [417, 392] on span "REGISTRAR PONTO" at bounding box center [440, 393] width 99 height 17
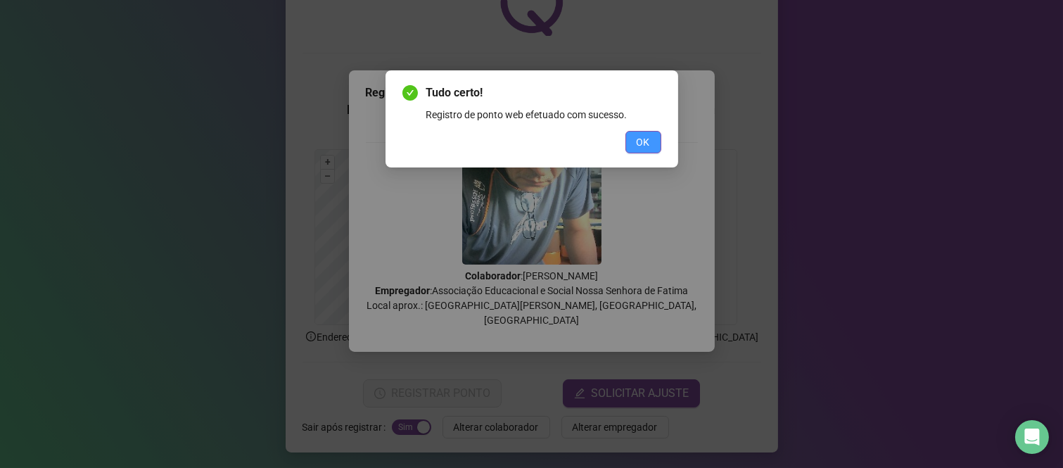
click at [640, 139] on span "OK" at bounding box center [643, 141] width 13 height 15
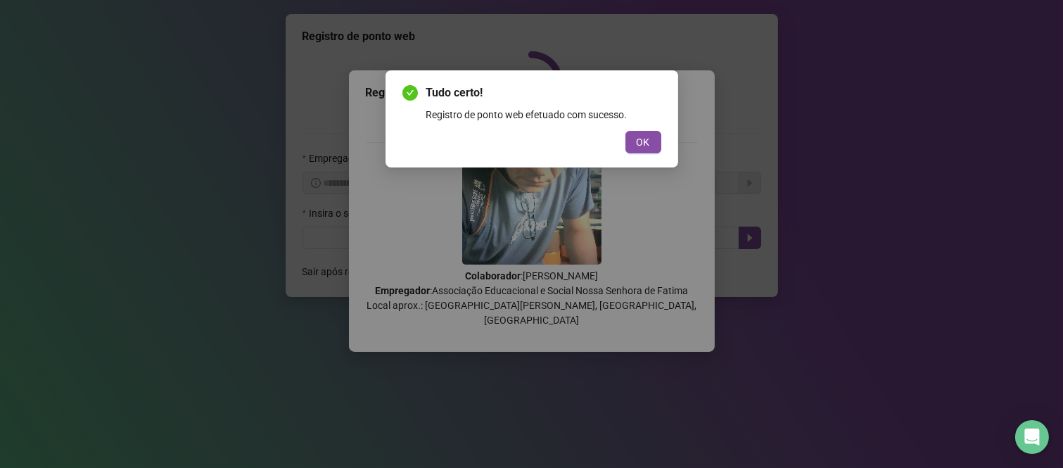
scroll to position [0, 0]
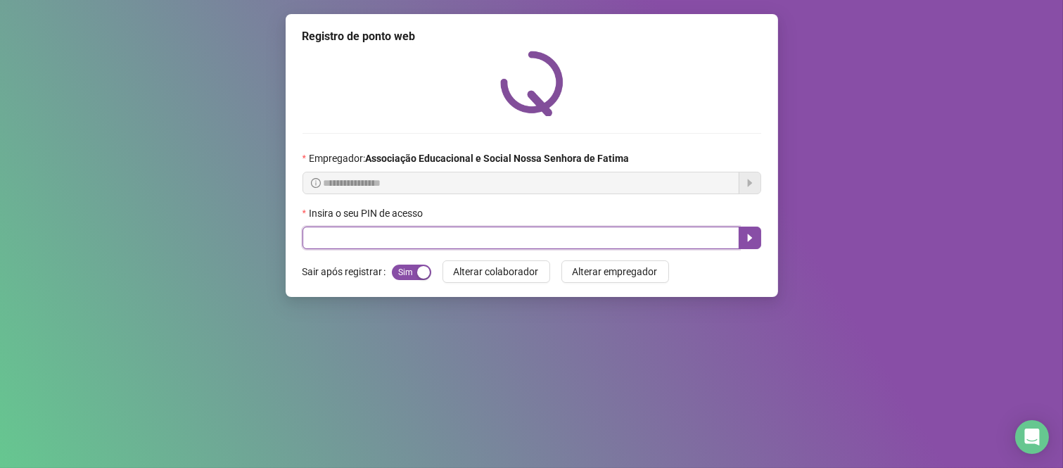
click at [368, 236] on input "text" at bounding box center [520, 237] width 437 height 23
type input "****"
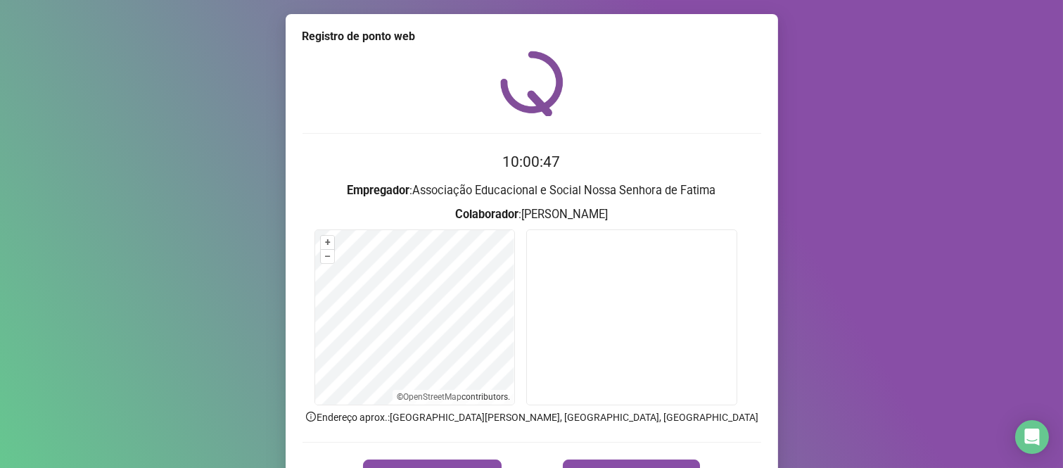
scroll to position [78, 0]
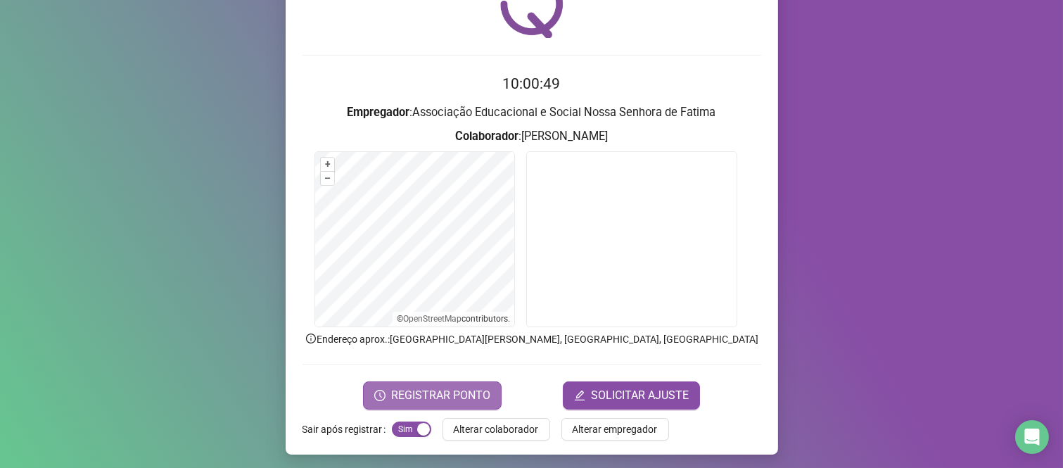
click at [414, 381] on button "REGISTRAR PONTO" at bounding box center [432, 395] width 139 height 28
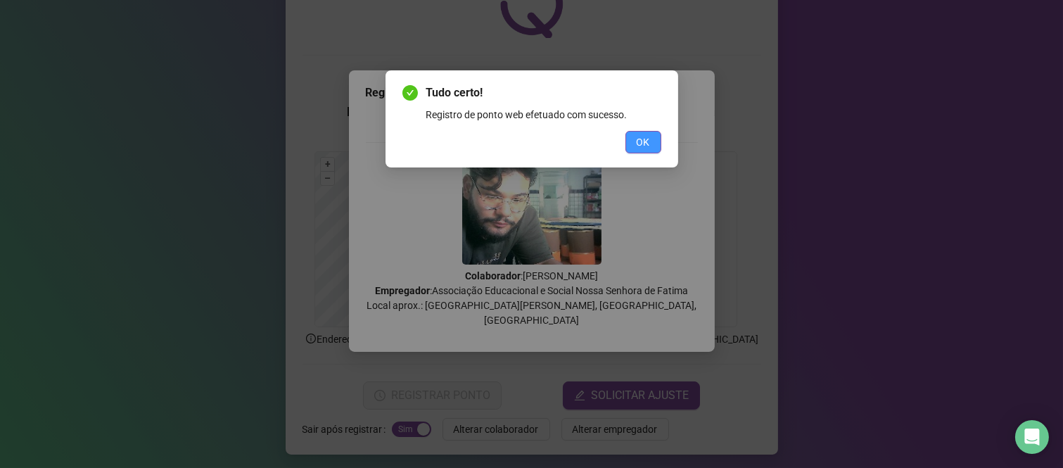
click at [647, 153] on button "OK" at bounding box center [643, 142] width 36 height 23
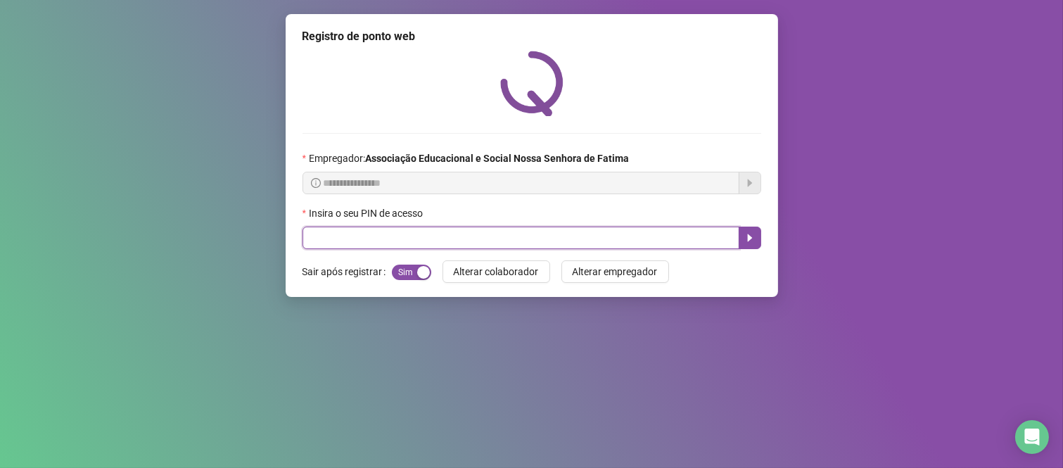
click at [656, 246] on input "text" at bounding box center [520, 237] width 437 height 23
type input "***"
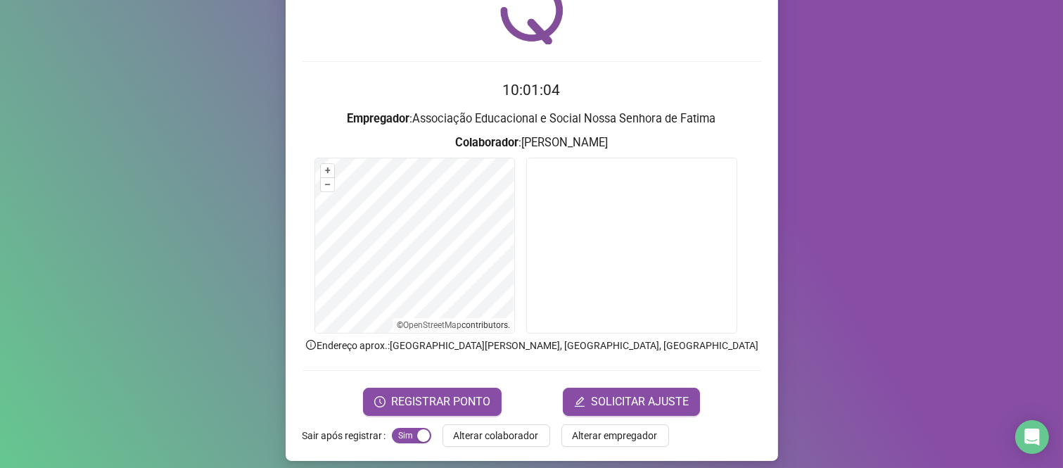
scroll to position [80, 0]
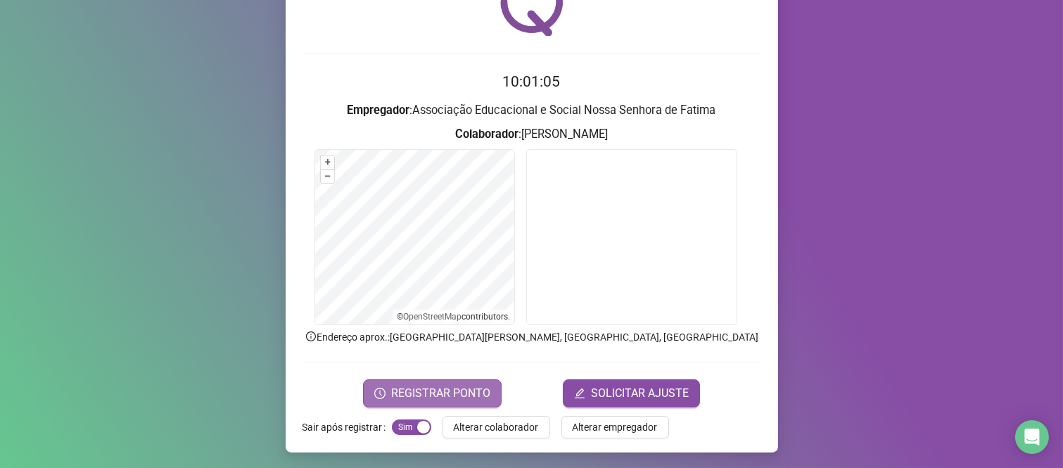
click at [399, 380] on button "REGISTRAR PONTO" at bounding box center [432, 393] width 139 height 28
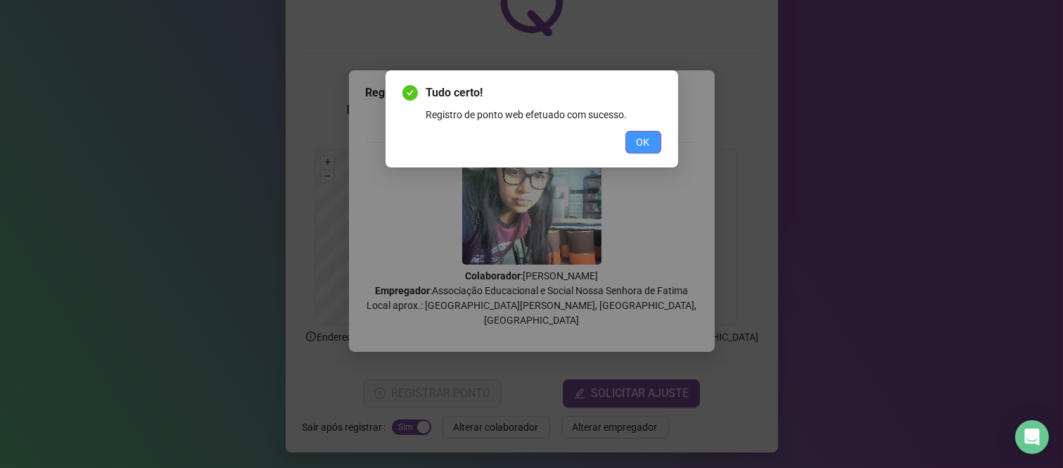
click at [642, 146] on span "OK" at bounding box center [643, 141] width 13 height 15
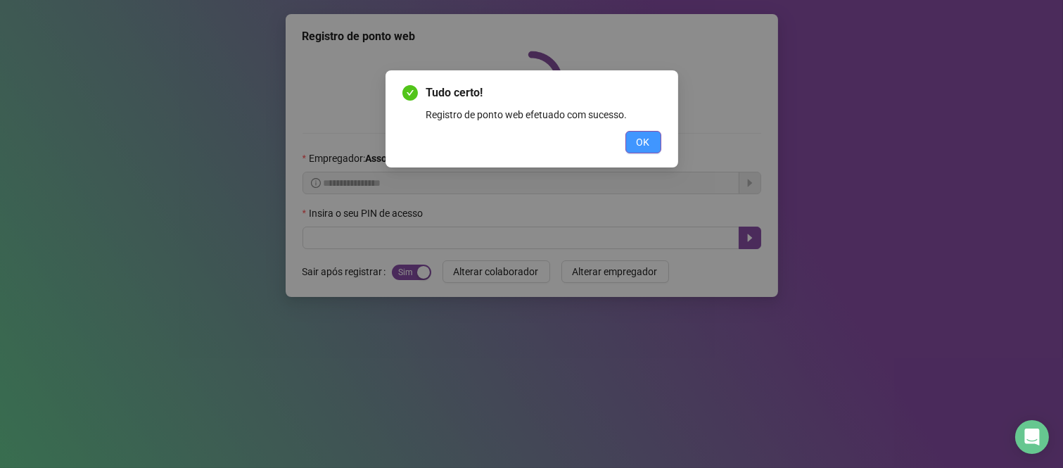
scroll to position [0, 0]
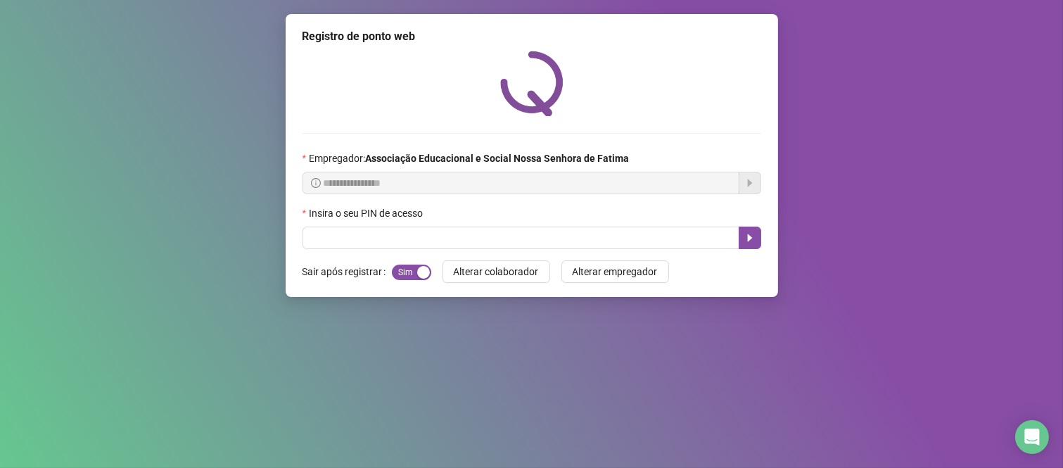
click at [629, 253] on div "**********" at bounding box center [532, 155] width 492 height 283
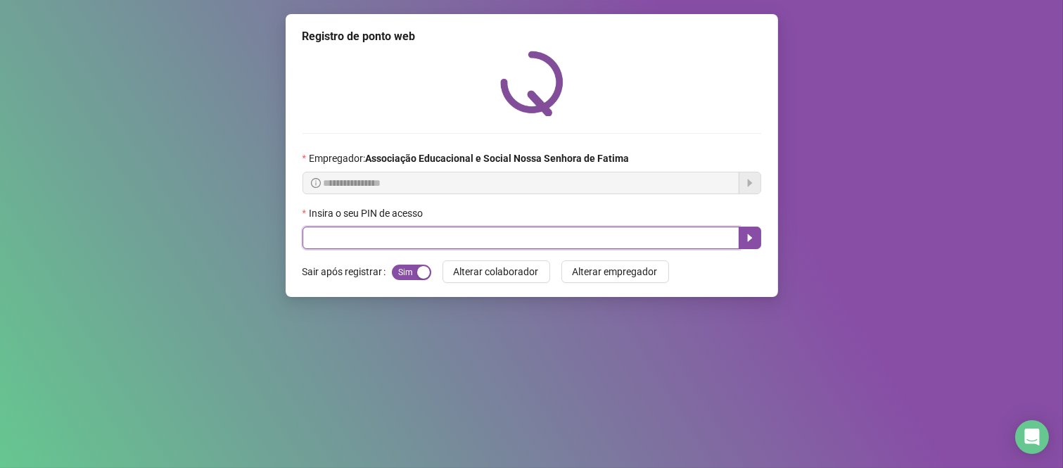
click at [635, 237] on input "text" at bounding box center [520, 237] width 437 height 23
type input "***"
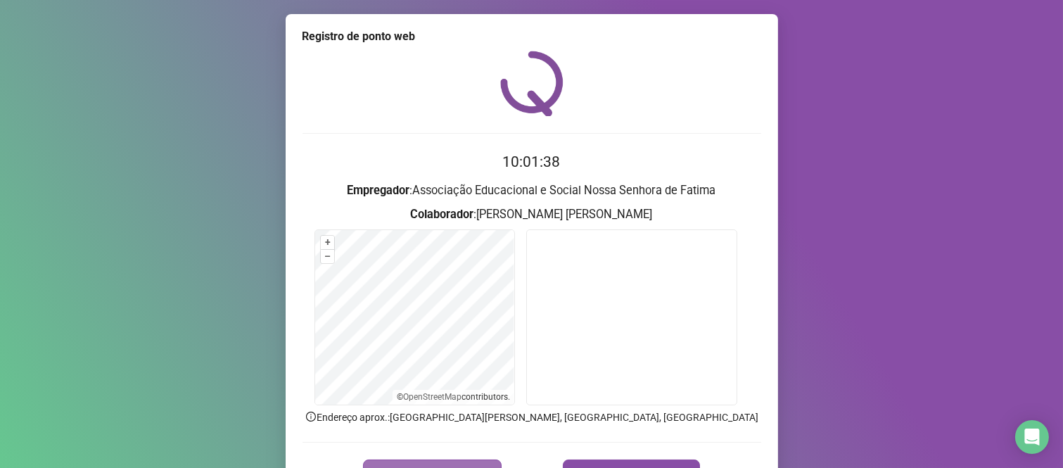
click at [434, 459] on button "REGISTRAR PONTO" at bounding box center [432, 473] width 139 height 28
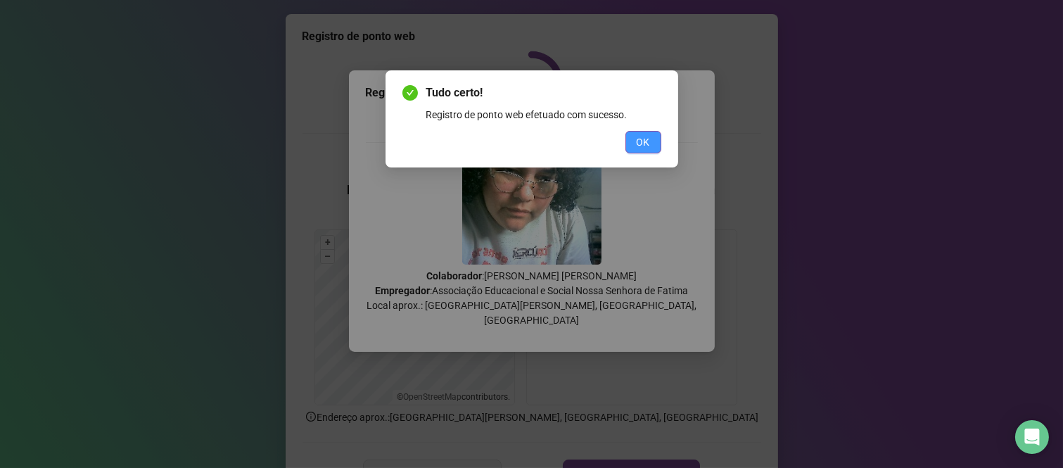
click at [645, 141] on span "OK" at bounding box center [643, 141] width 13 height 15
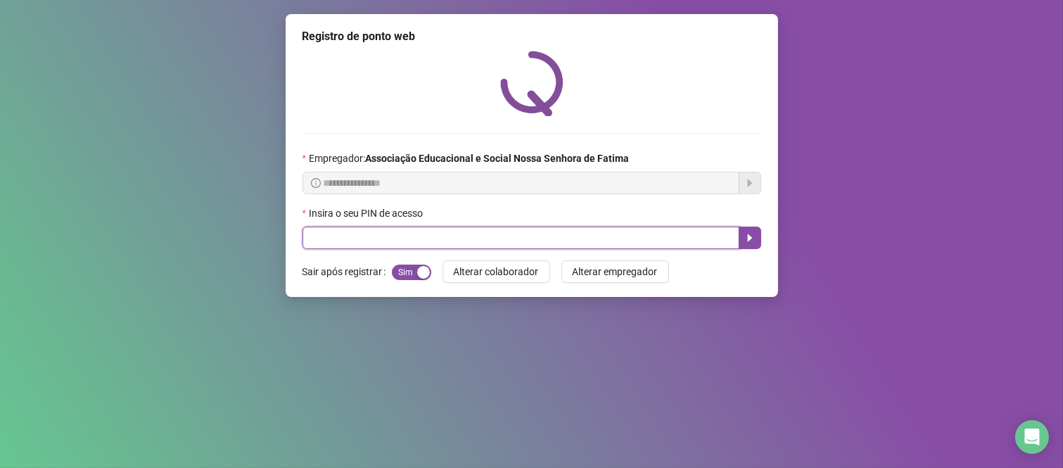
click at [357, 243] on input "text" at bounding box center [520, 237] width 437 height 23
type input "***"
click at [747, 241] on icon "caret-right" at bounding box center [749, 237] width 11 height 11
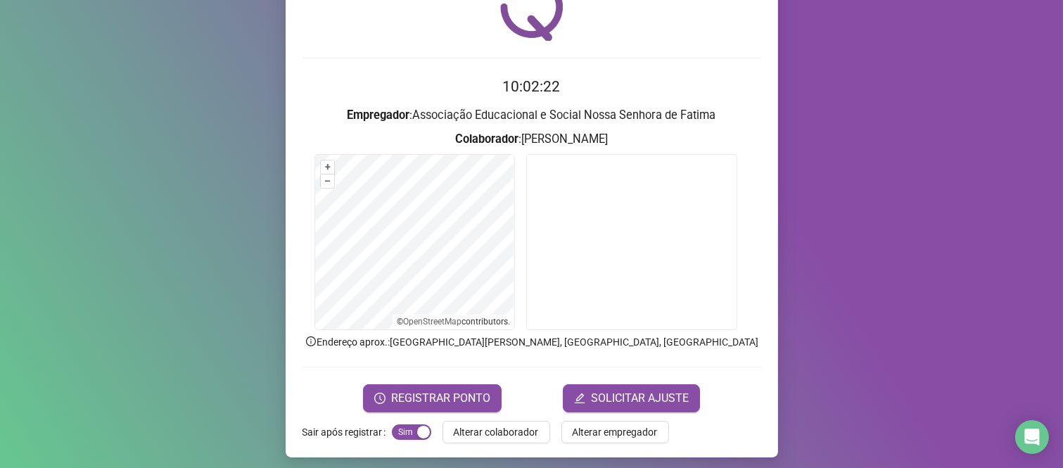
scroll to position [80, 0]
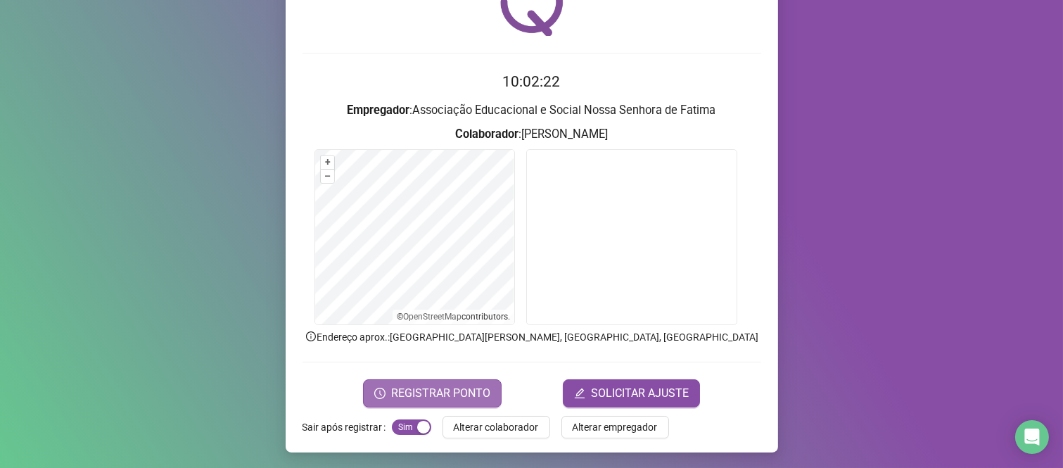
click at [430, 395] on span "REGISTRAR PONTO" at bounding box center [440, 393] width 99 height 17
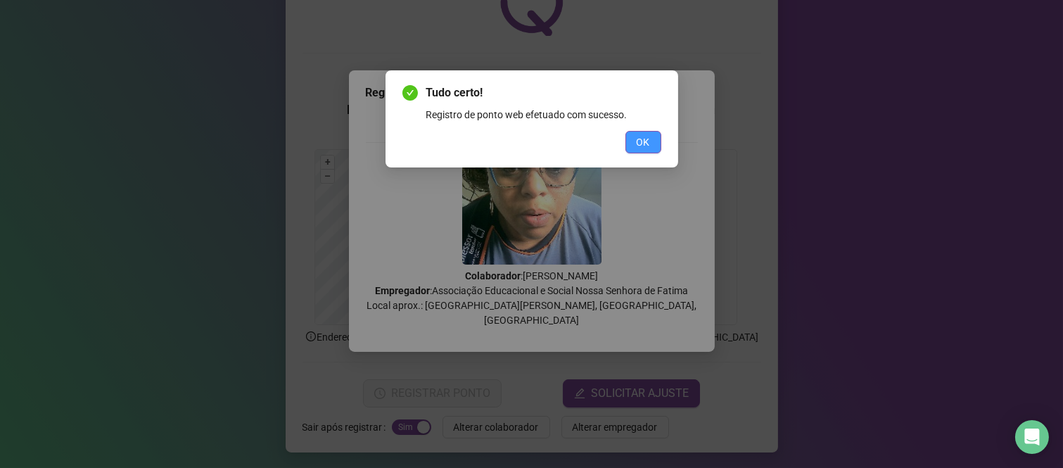
click at [637, 143] on span "OK" at bounding box center [643, 141] width 13 height 15
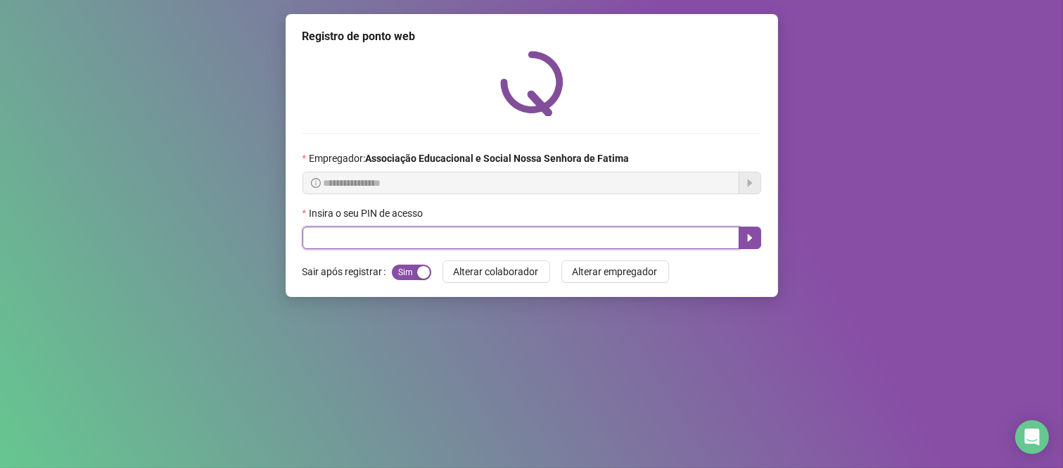
click at [371, 240] on input "text" at bounding box center [520, 237] width 437 height 23
type input "****"
click at [753, 234] on button "button" at bounding box center [749, 237] width 23 height 23
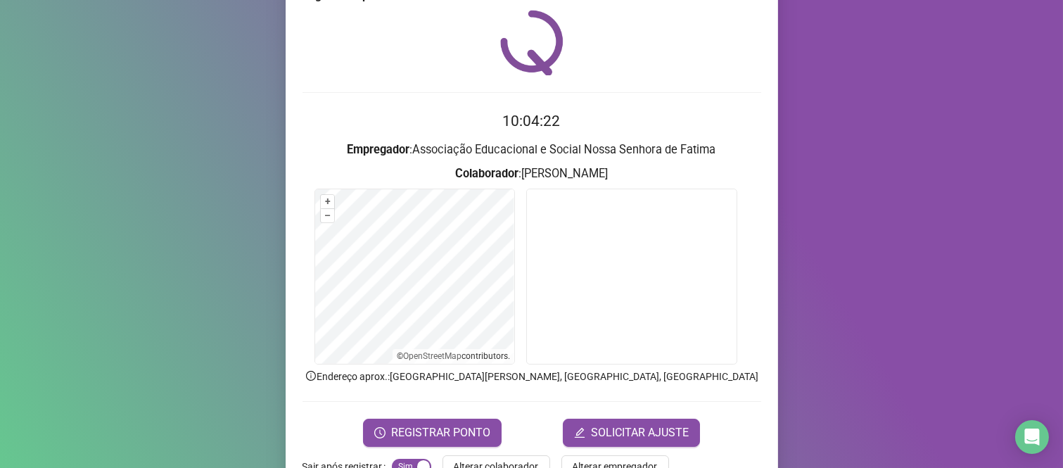
scroll to position [80, 0]
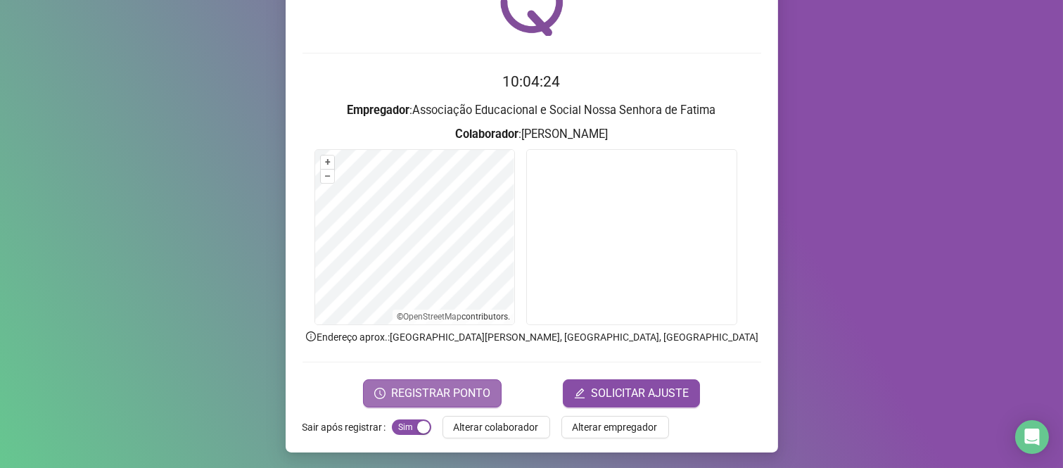
click at [411, 391] on span "REGISTRAR PONTO" at bounding box center [440, 393] width 99 height 17
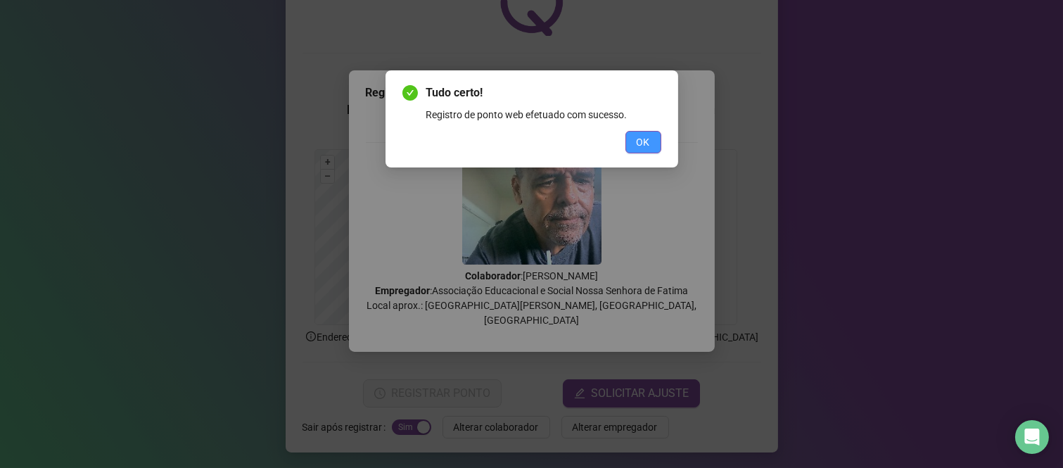
click at [639, 151] on button "OK" at bounding box center [643, 142] width 36 height 23
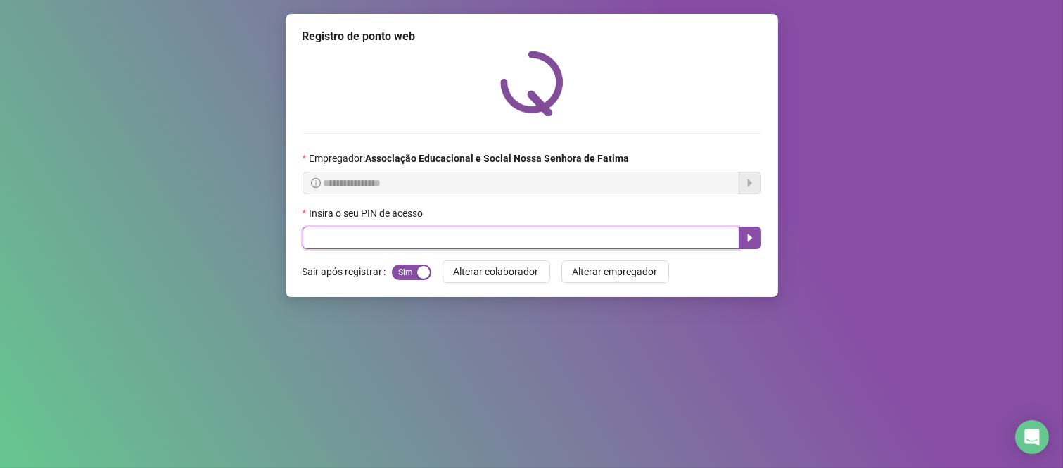
click at [409, 247] on input "text" at bounding box center [520, 237] width 437 height 23
type input "****"
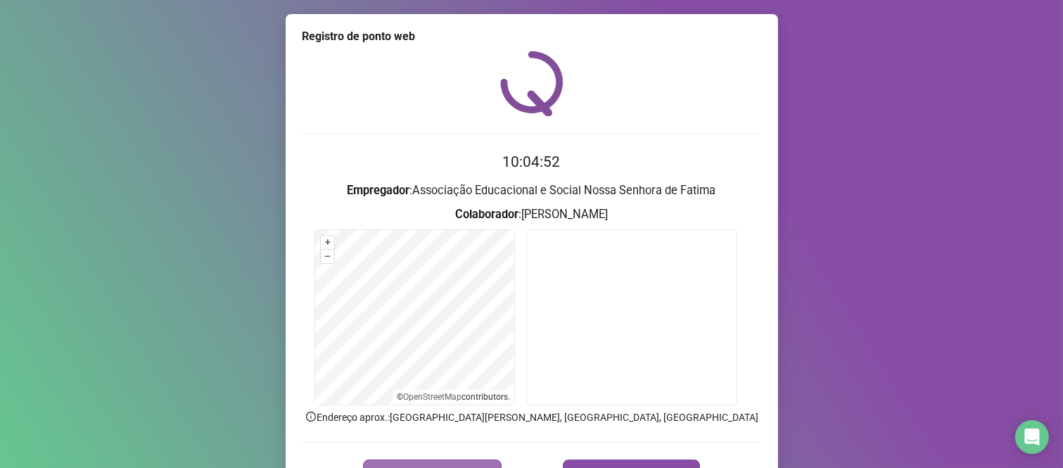
click at [481, 465] on span "REGISTRAR PONTO" at bounding box center [440, 473] width 99 height 17
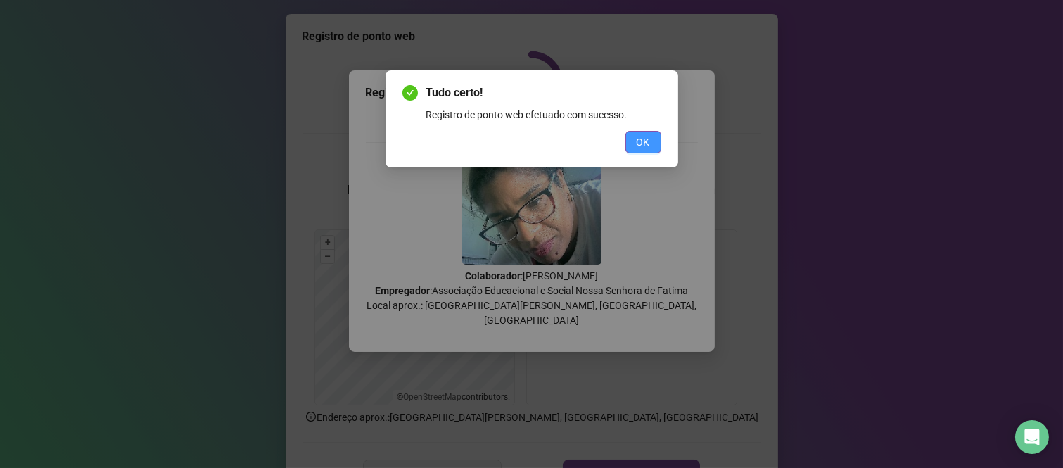
click at [659, 144] on button "OK" at bounding box center [643, 142] width 36 height 23
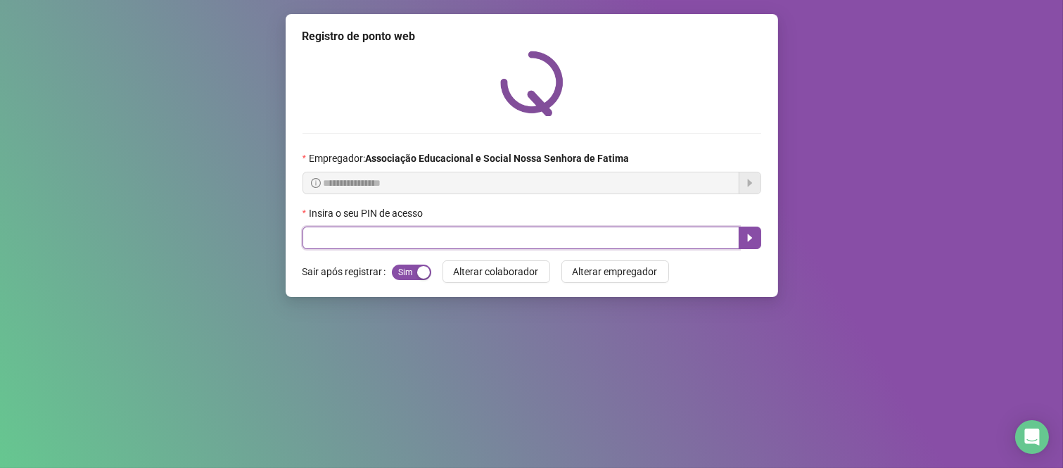
click at [389, 243] on input "text" at bounding box center [520, 237] width 437 height 23
type input "****"
click at [754, 237] on icon "caret-right" at bounding box center [749, 237] width 11 height 11
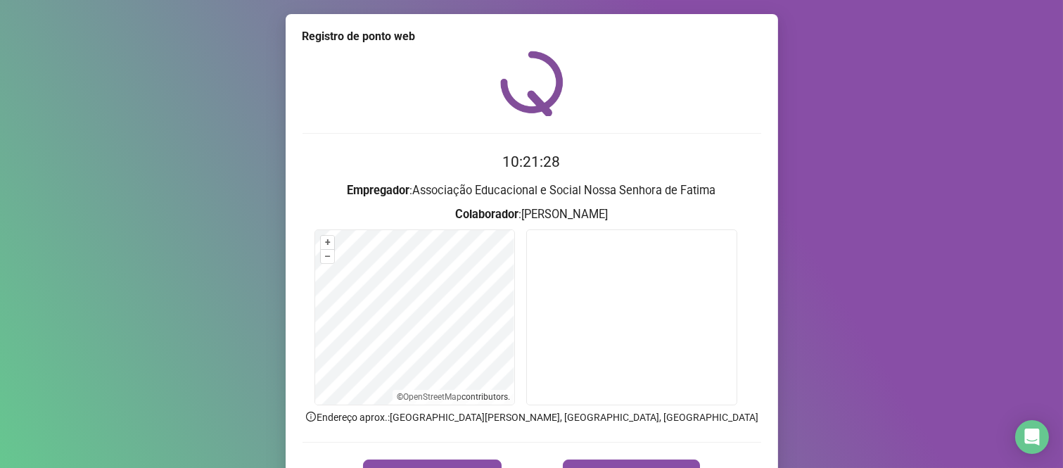
scroll to position [78, 0]
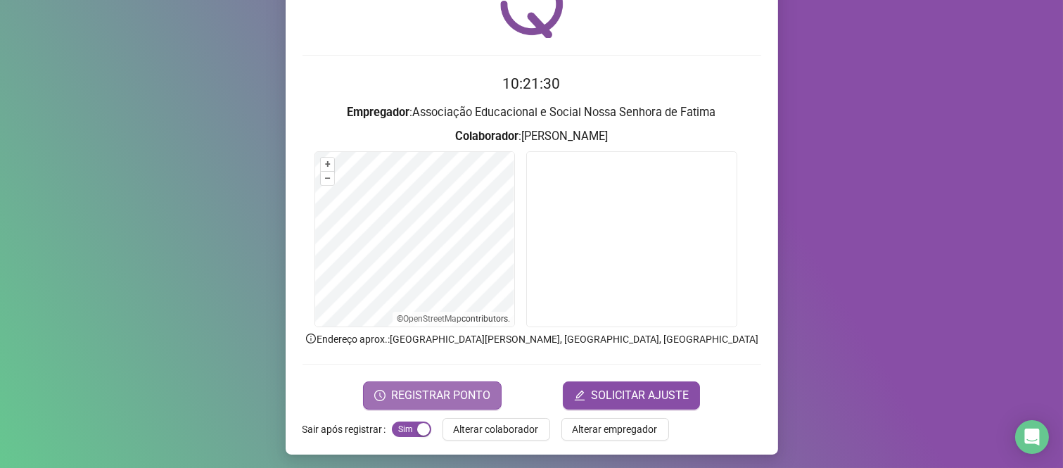
click at [407, 389] on span "REGISTRAR PONTO" at bounding box center [440, 395] width 99 height 17
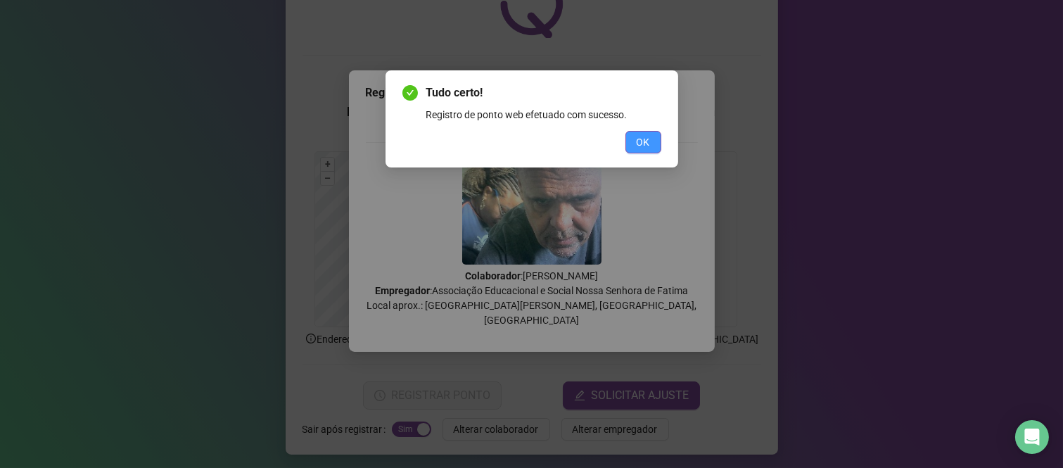
click at [633, 136] on button "OK" at bounding box center [643, 142] width 36 height 23
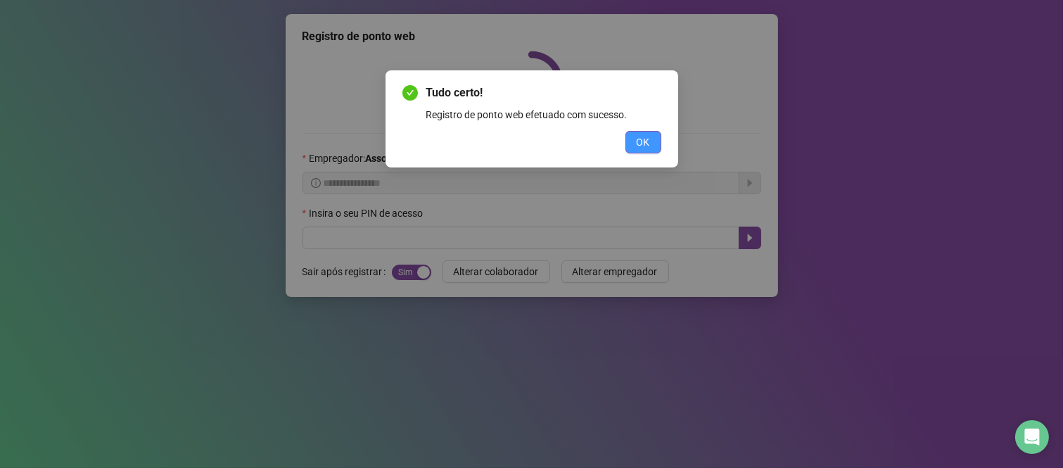
scroll to position [0, 0]
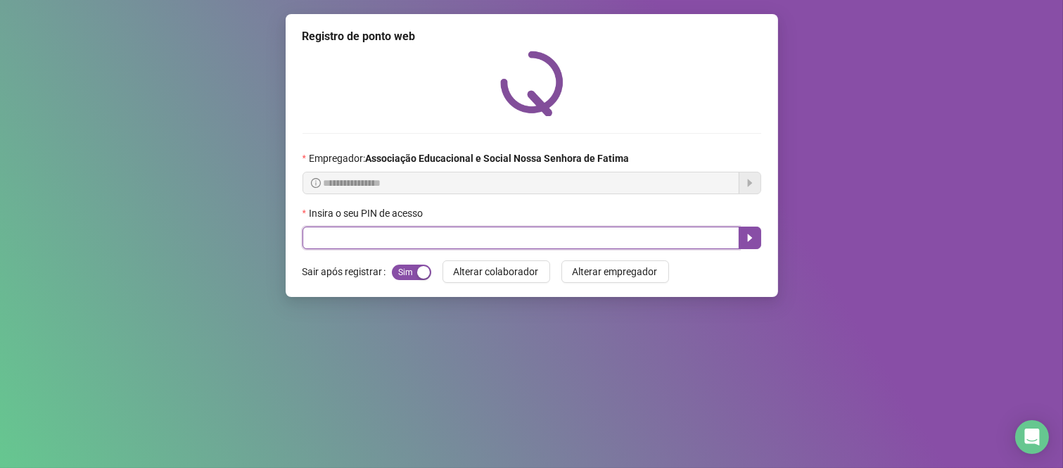
click at [420, 235] on input "text" at bounding box center [520, 237] width 437 height 23
type input "***"
click at [751, 236] on icon "caret-right" at bounding box center [749, 237] width 11 height 11
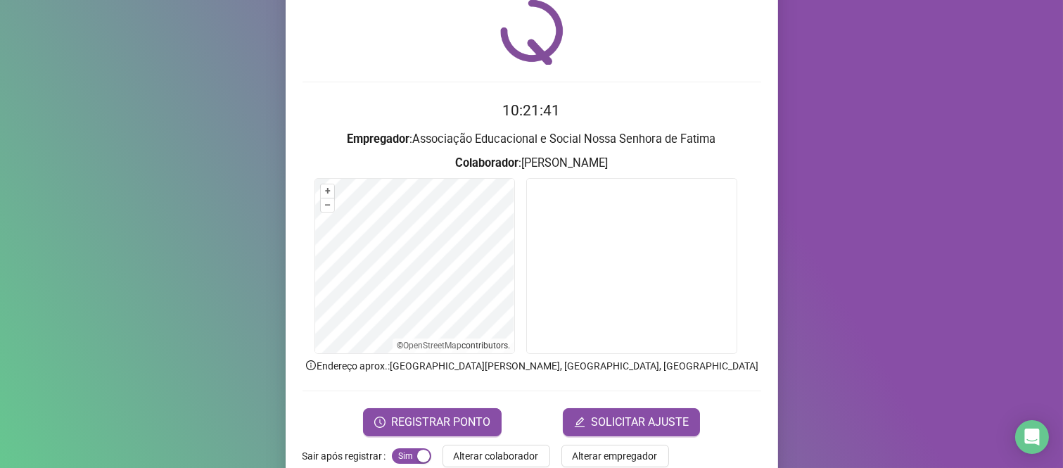
scroll to position [80, 0]
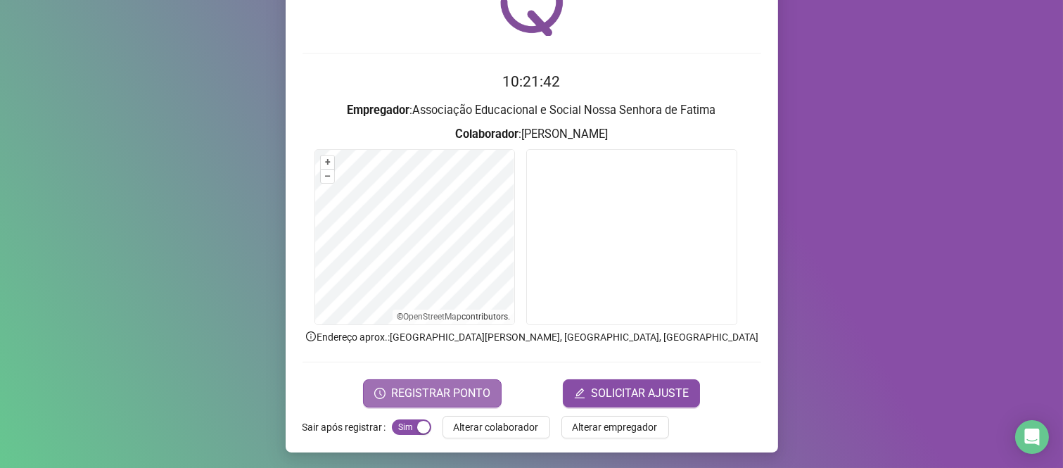
click at [448, 392] on span "REGISTRAR PONTO" at bounding box center [440, 393] width 99 height 17
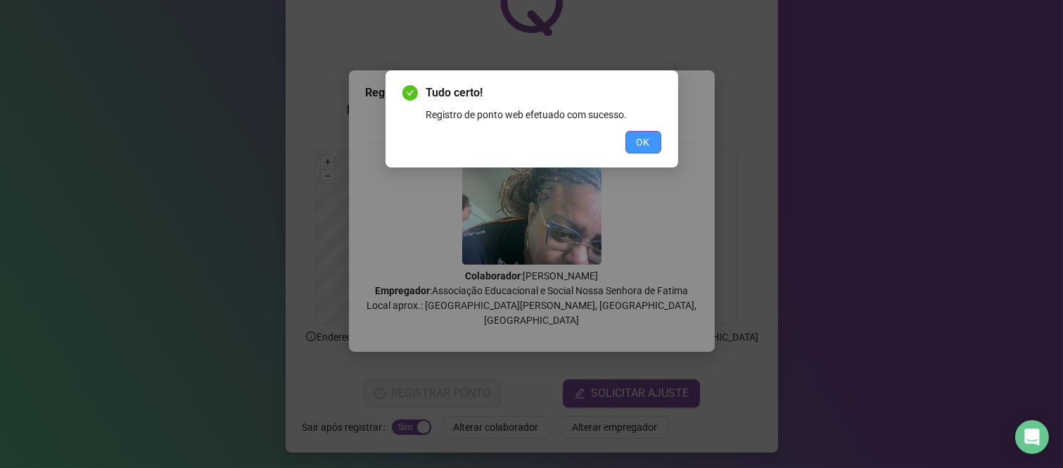
click at [637, 132] on button "OK" at bounding box center [643, 142] width 36 height 23
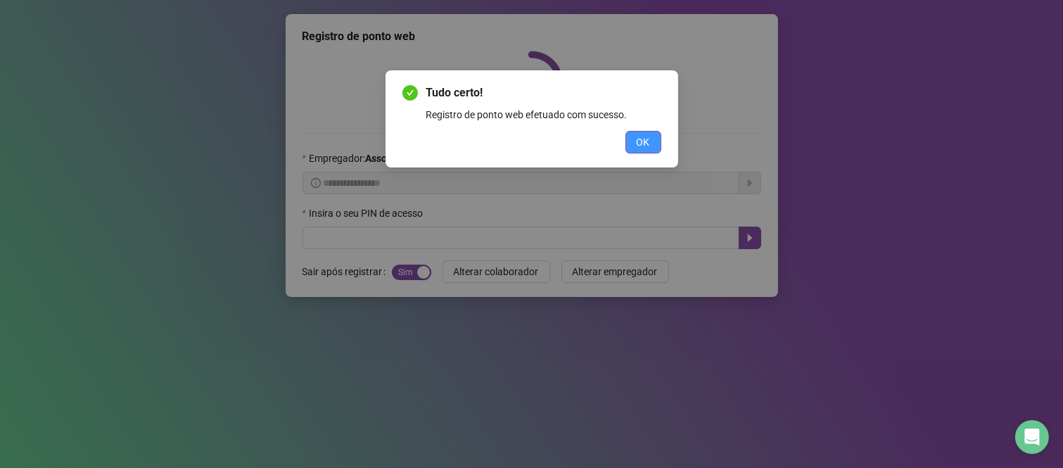
scroll to position [0, 0]
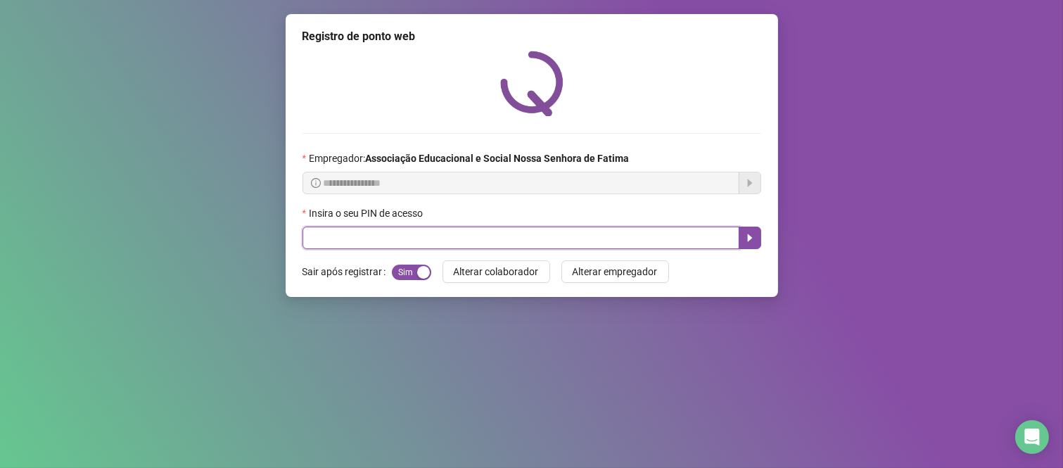
click at [623, 234] on input "text" at bounding box center [520, 237] width 437 height 23
type input "****"
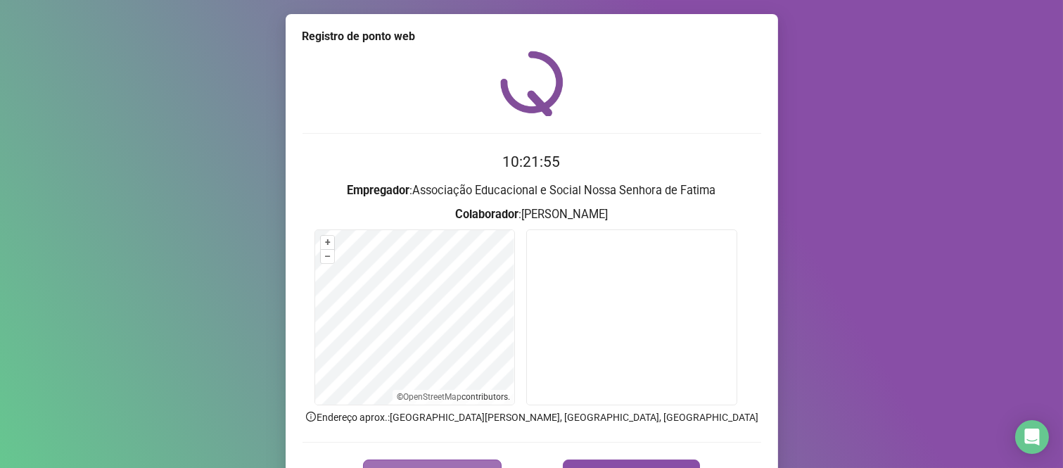
click at [475, 460] on button "REGISTRAR PONTO" at bounding box center [432, 473] width 139 height 28
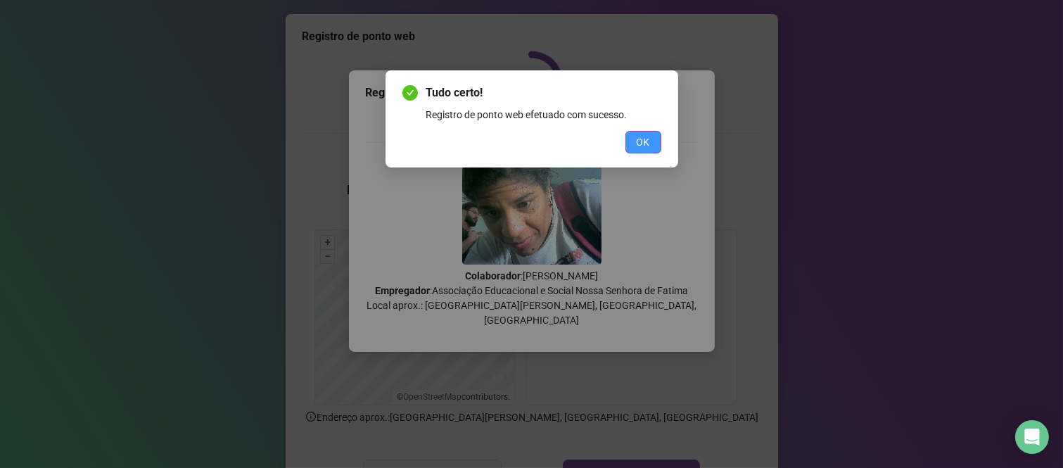
click at [633, 148] on button "OK" at bounding box center [643, 142] width 36 height 23
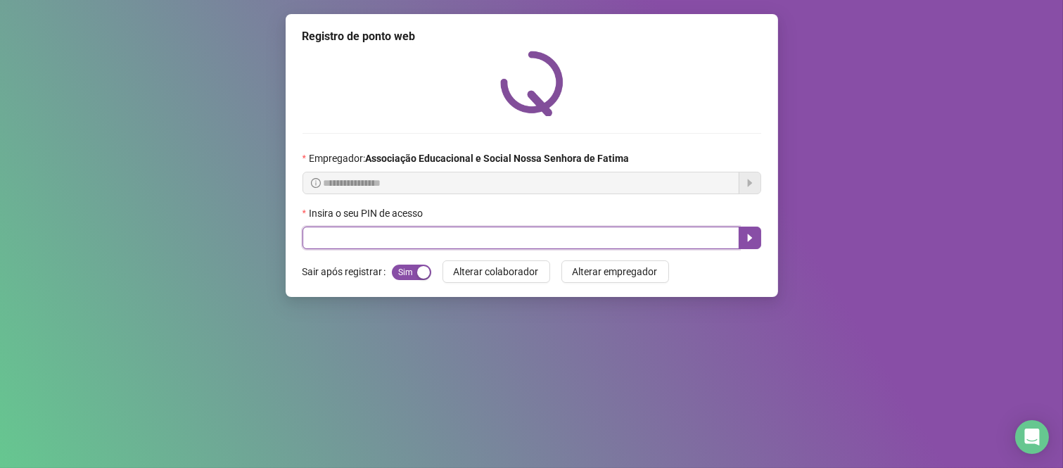
click at [535, 243] on input "text" at bounding box center [520, 237] width 437 height 23
type input "***"
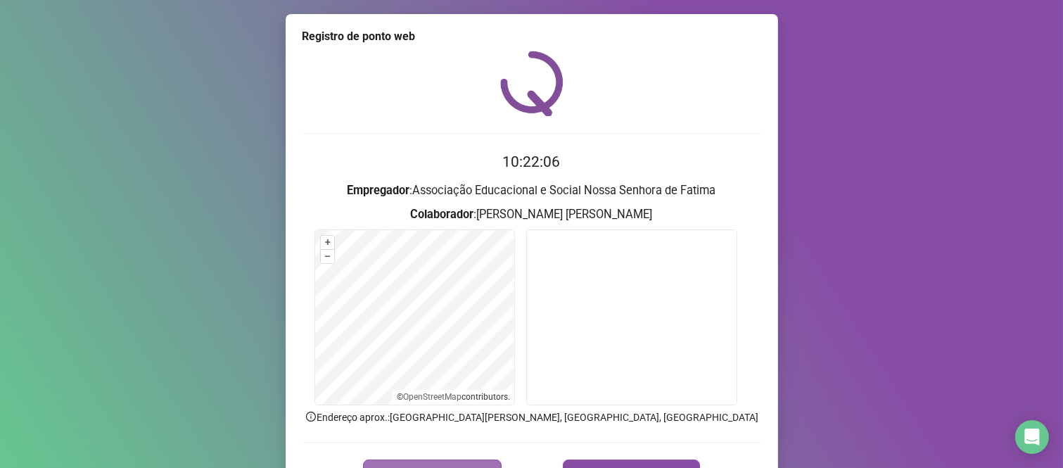
click at [439, 462] on button "REGISTRAR PONTO" at bounding box center [432, 473] width 139 height 28
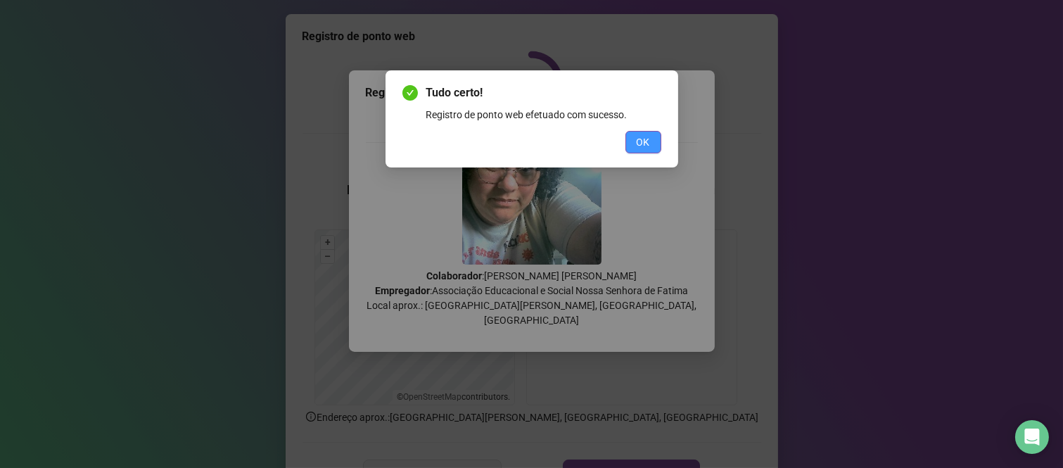
click at [639, 144] on span "OK" at bounding box center [643, 141] width 13 height 15
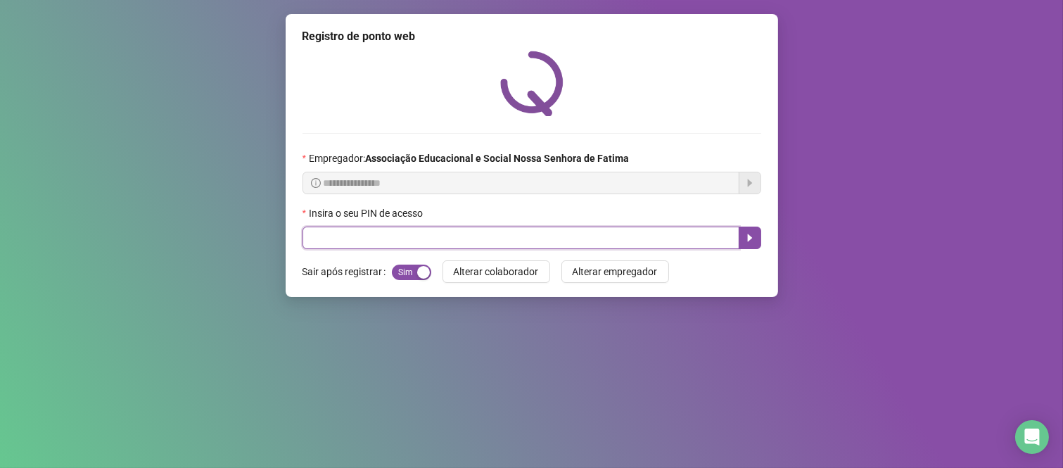
click at [575, 234] on input "text" at bounding box center [520, 237] width 437 height 23
type input "****"
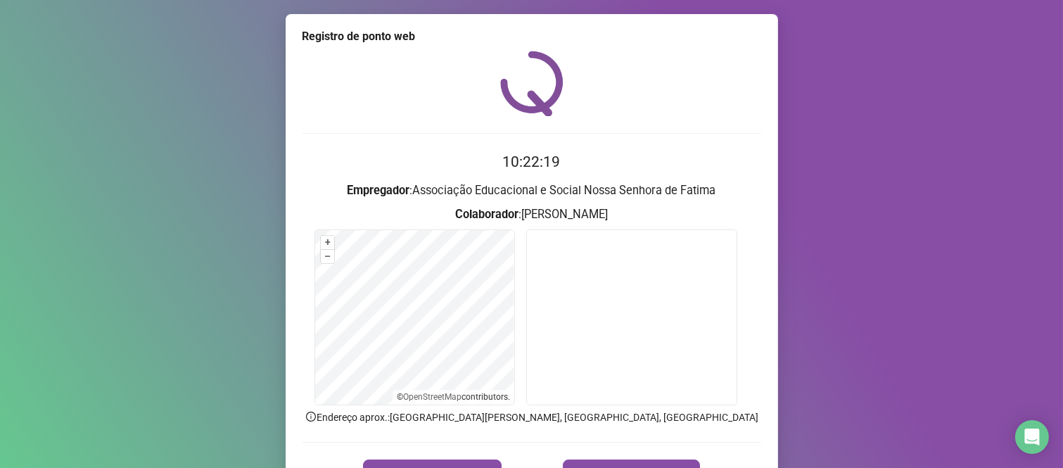
scroll to position [80, 0]
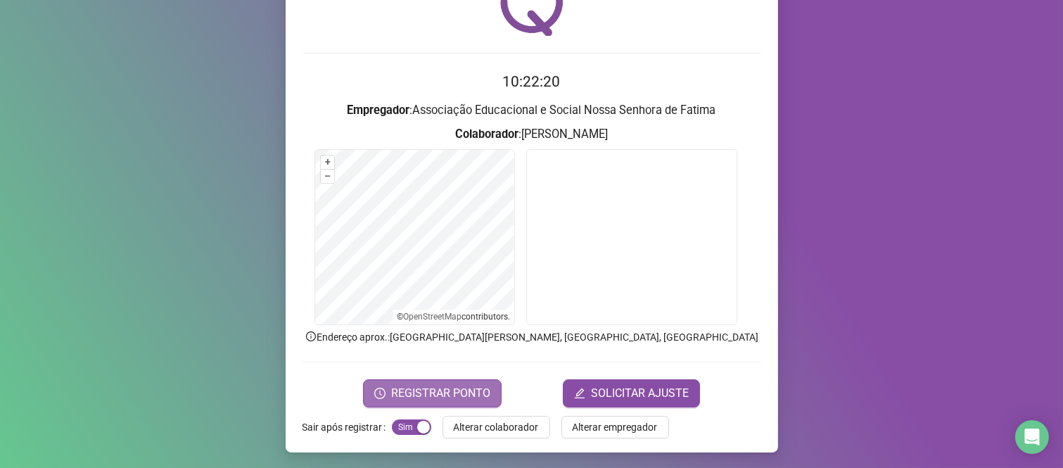
click at [399, 385] on span "REGISTRAR PONTO" at bounding box center [440, 393] width 99 height 17
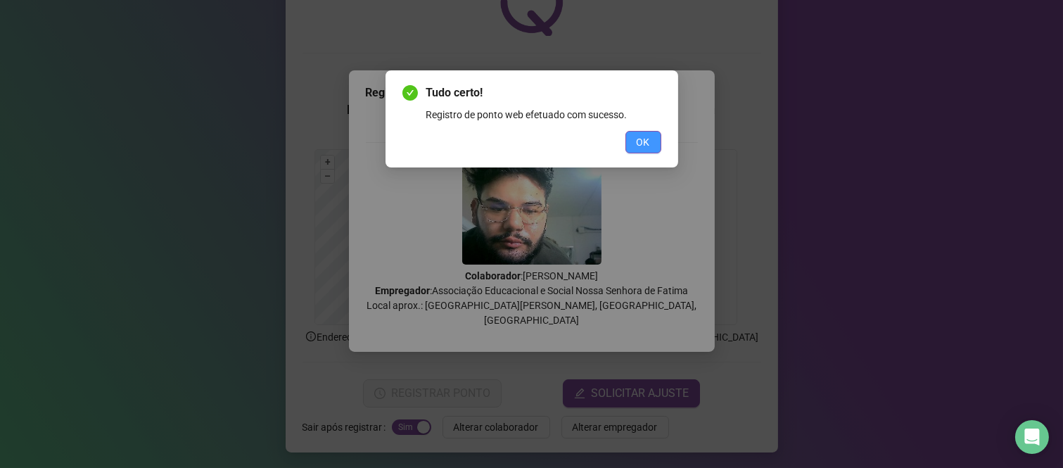
click at [642, 132] on button "OK" at bounding box center [643, 142] width 36 height 23
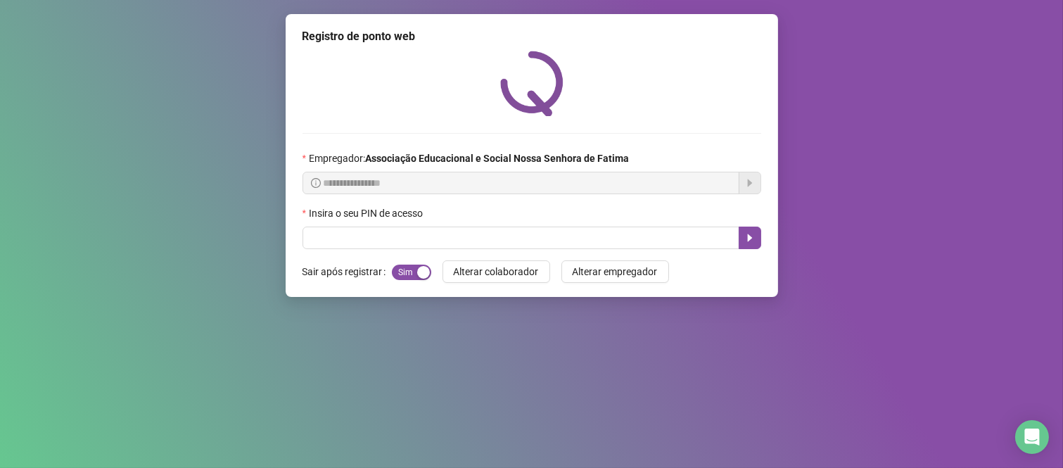
scroll to position [0, 0]
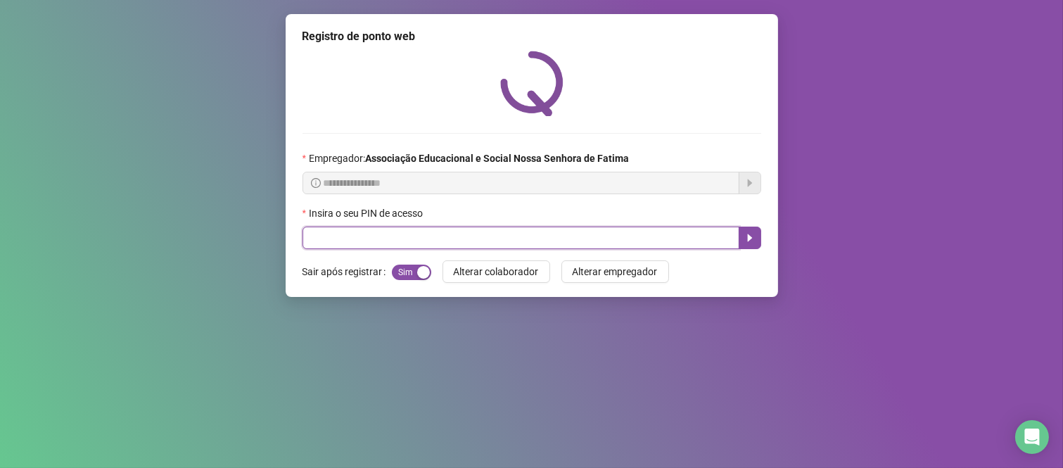
click at [369, 237] on input "text" at bounding box center [520, 237] width 437 height 23
type input "***"
click at [755, 231] on button "button" at bounding box center [749, 237] width 23 height 23
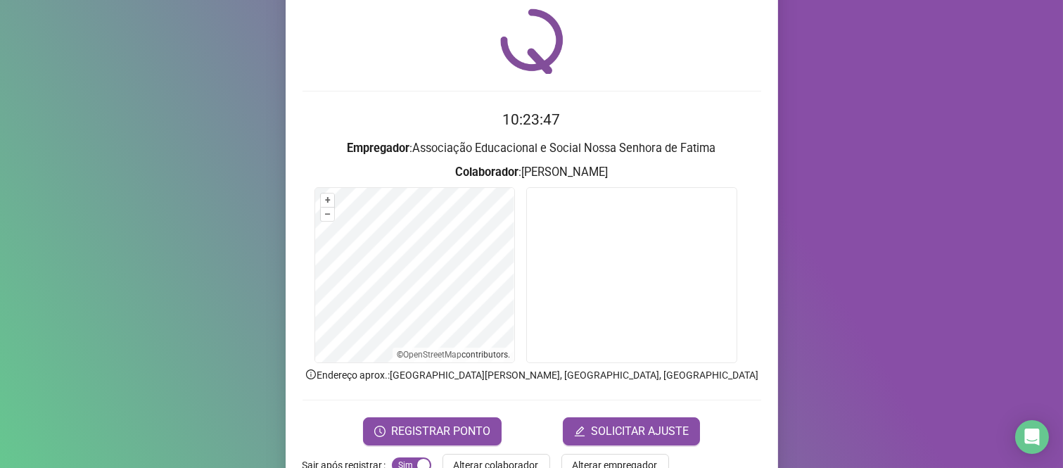
scroll to position [80, 0]
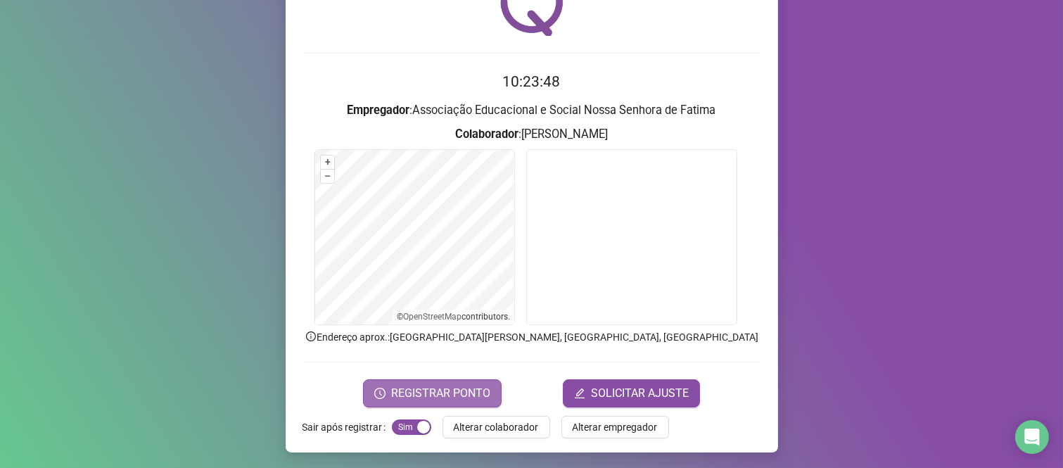
click at [440, 387] on span "REGISTRAR PONTO" at bounding box center [440, 393] width 99 height 17
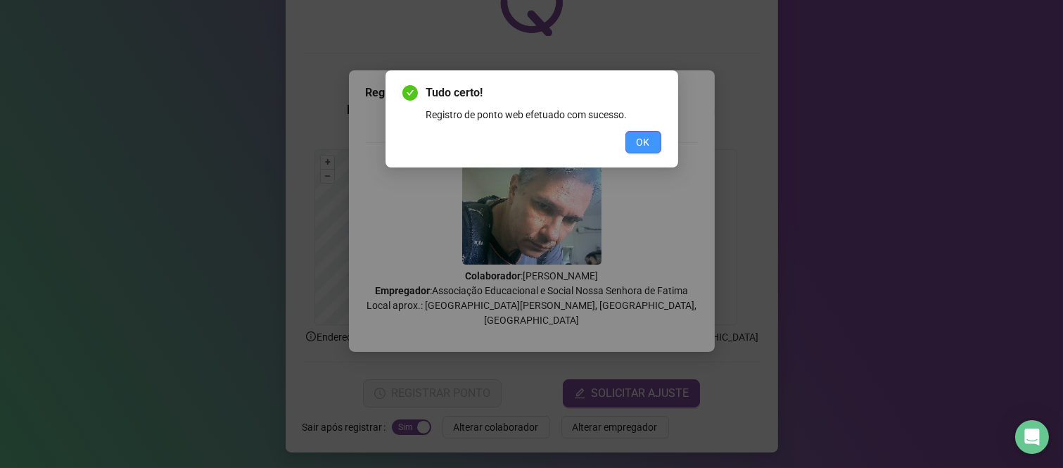
click at [642, 144] on span "OK" at bounding box center [643, 141] width 13 height 15
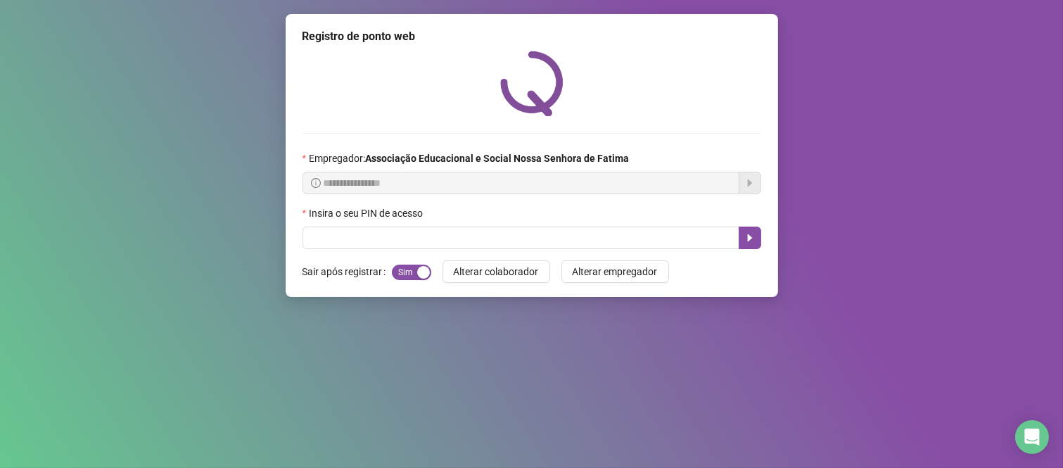
scroll to position [0, 0]
